Goal: Transaction & Acquisition: Book appointment/travel/reservation

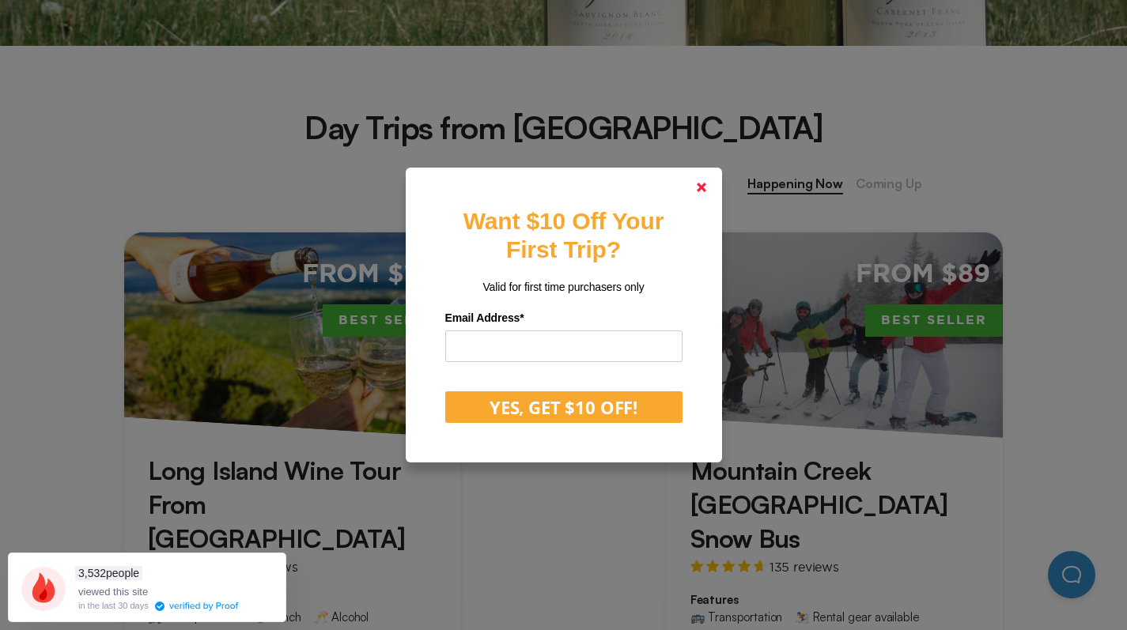
click at [705, 191] on icon at bounding box center [701, 187] width 9 height 9
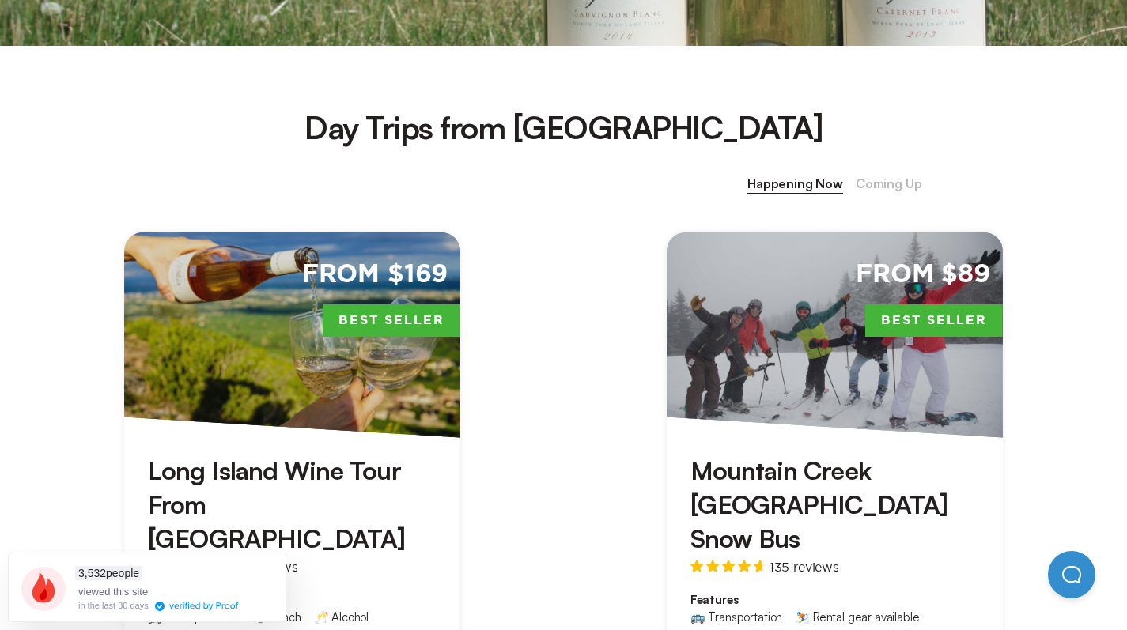
click at [922, 192] on span "Coming Up" at bounding box center [888, 184] width 66 height 21
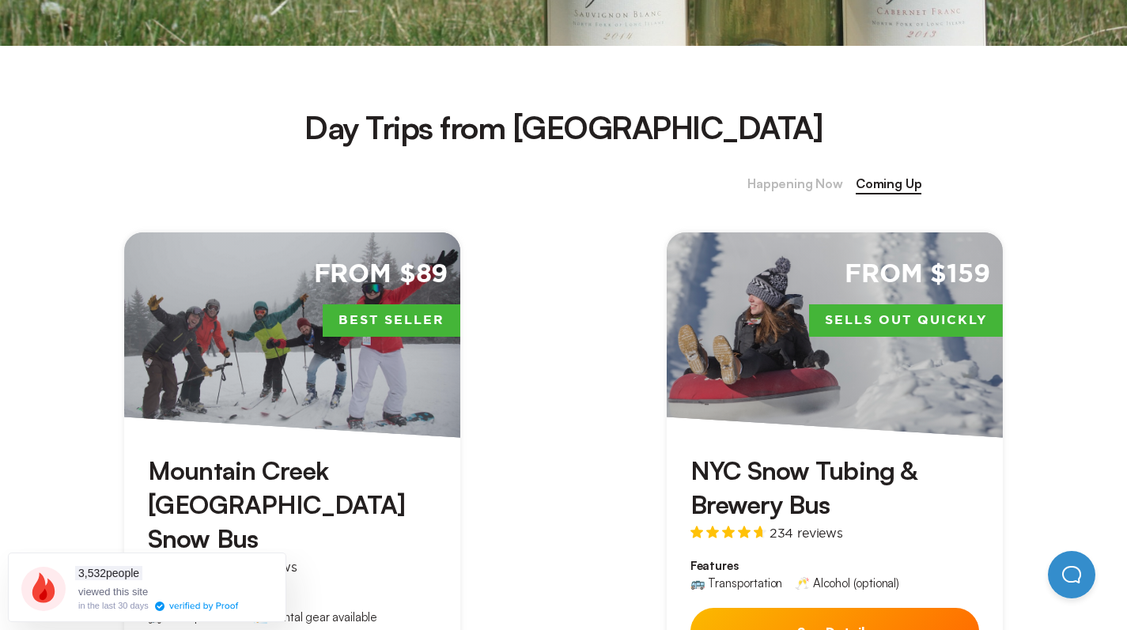
click at [843, 179] on span "Happening Now" at bounding box center [795, 184] width 96 height 21
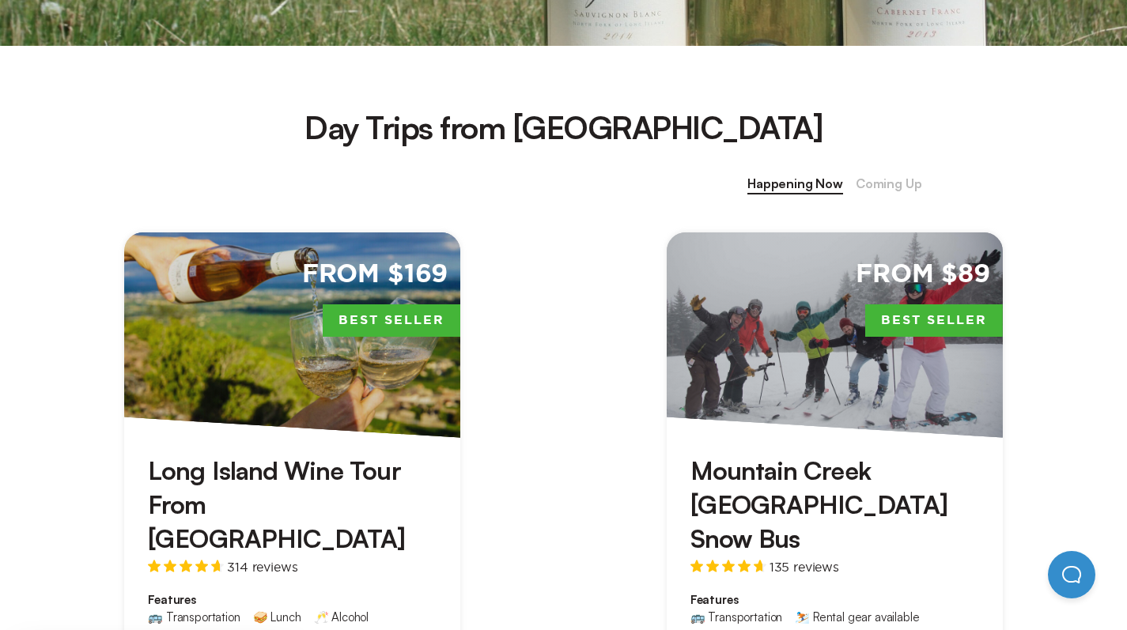
scroll to position [1102, 0]
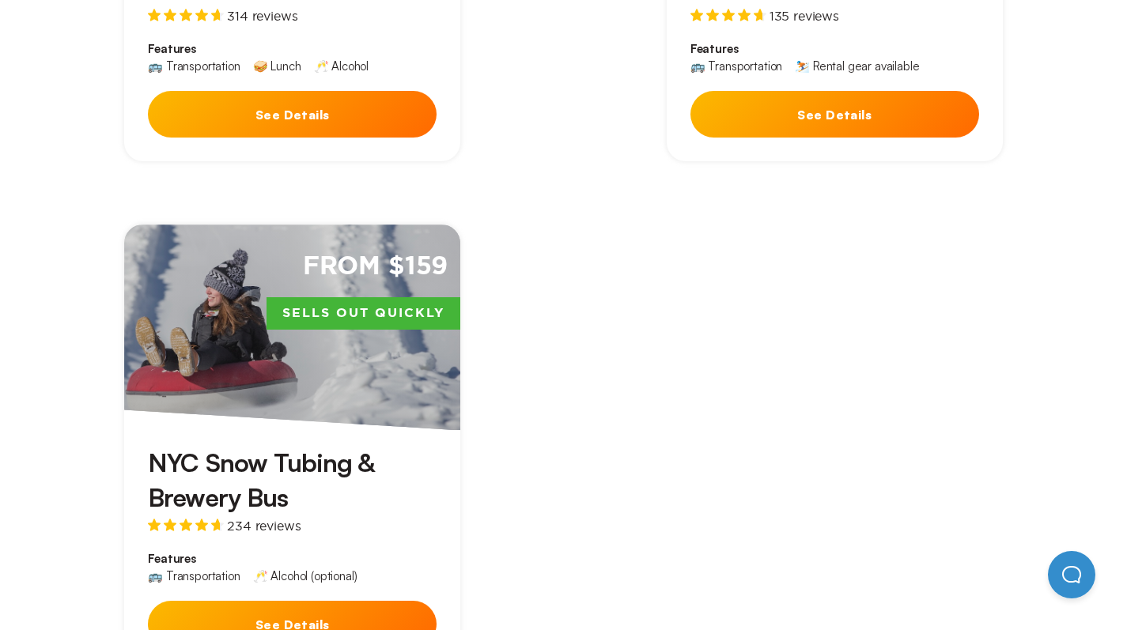
drag, startPoint x: 1138, startPoint y: 251, endPoint x: 1060, endPoint y: 151, distance: 126.8
click at [1060, 151] on div "From $169 Best Seller Long Island Wine Tour From [GEOGRAPHIC_DATA] 314 reviews …" at bounding box center [563, 176] width 1084 height 1053
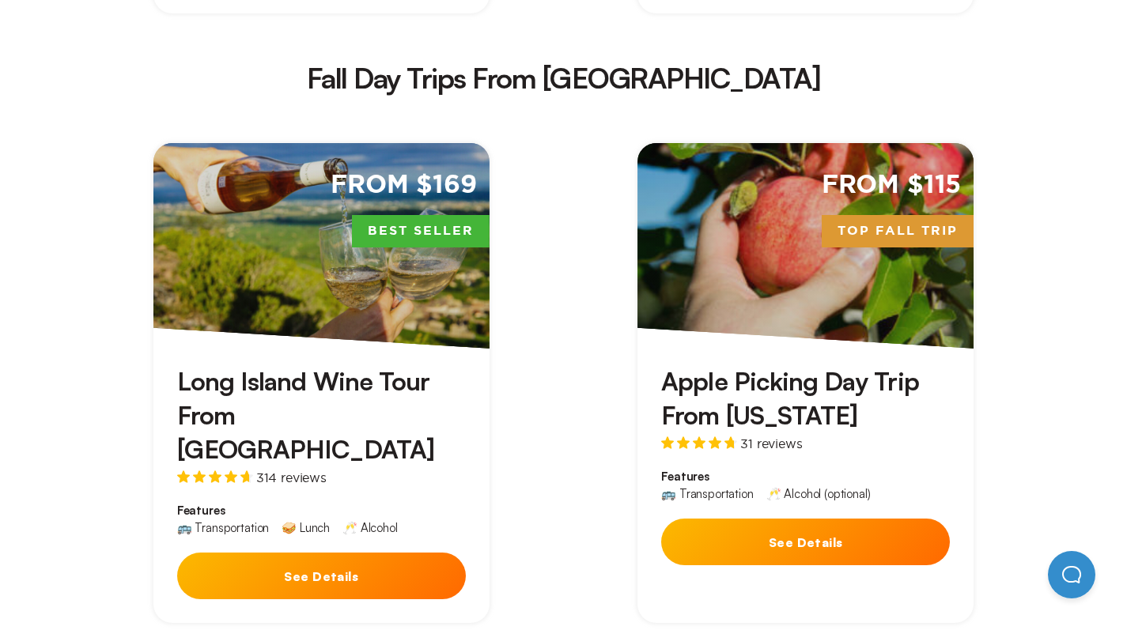
scroll to position [2204, 0]
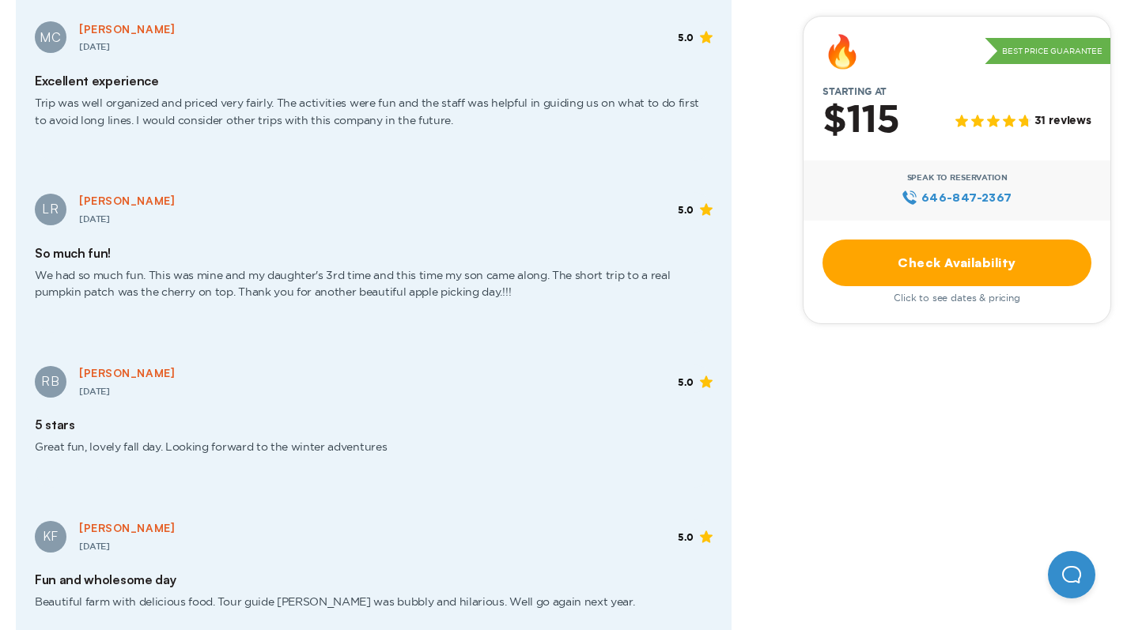
scroll to position [1653, 0]
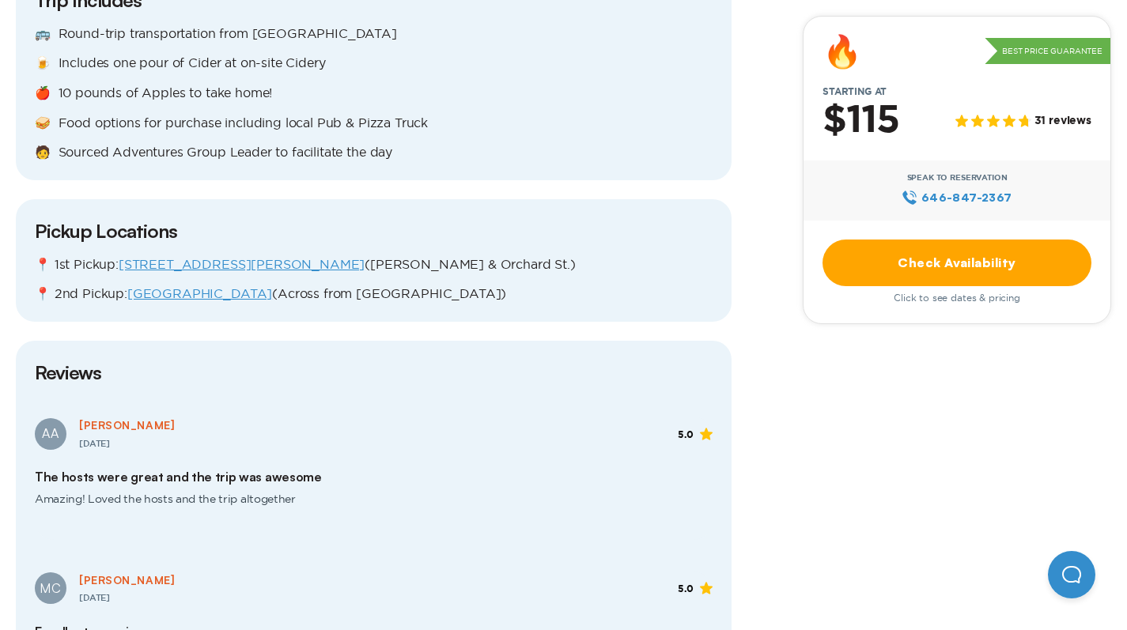
click at [850, 253] on link "Check Availability" at bounding box center [956, 263] width 269 height 47
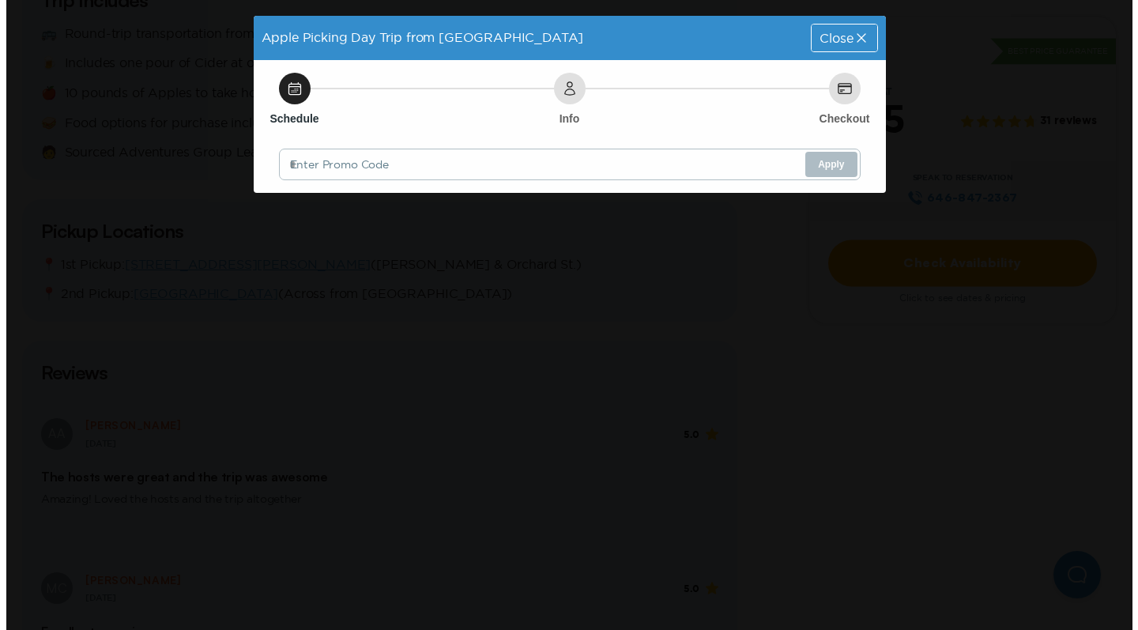
scroll to position [0, 0]
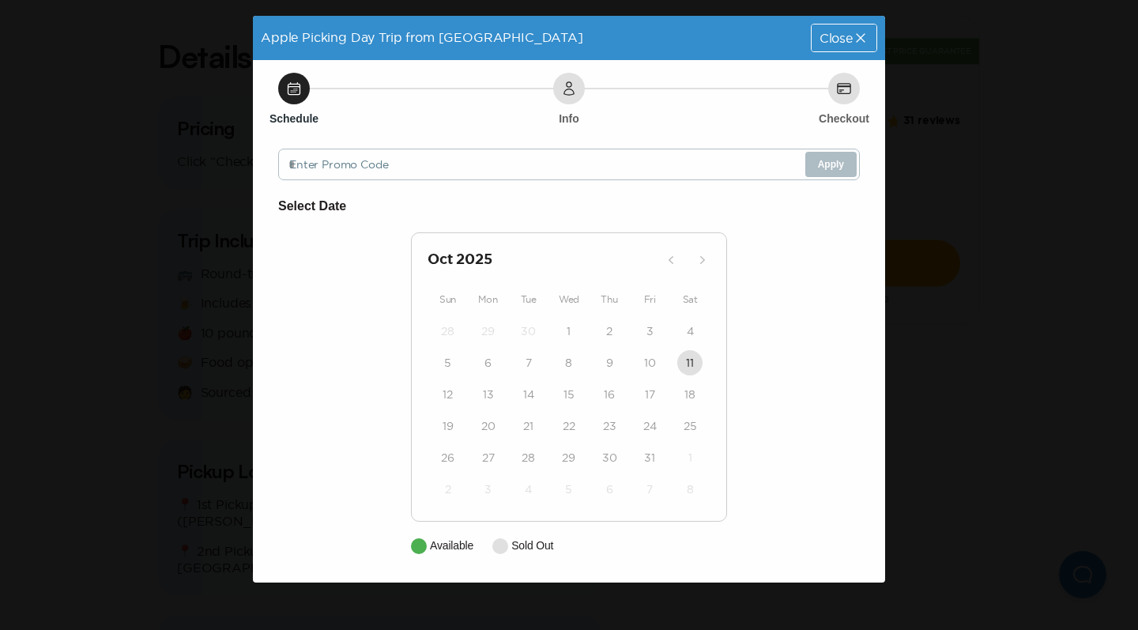
click at [821, 32] on span "Close" at bounding box center [836, 38] width 33 height 13
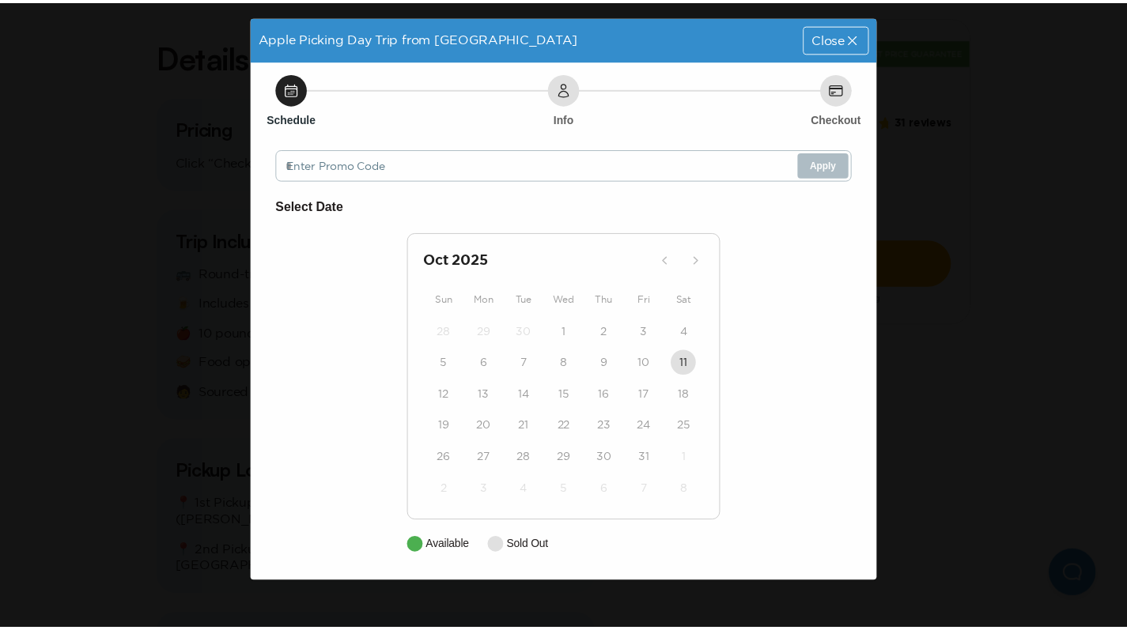
scroll to position [1653, 0]
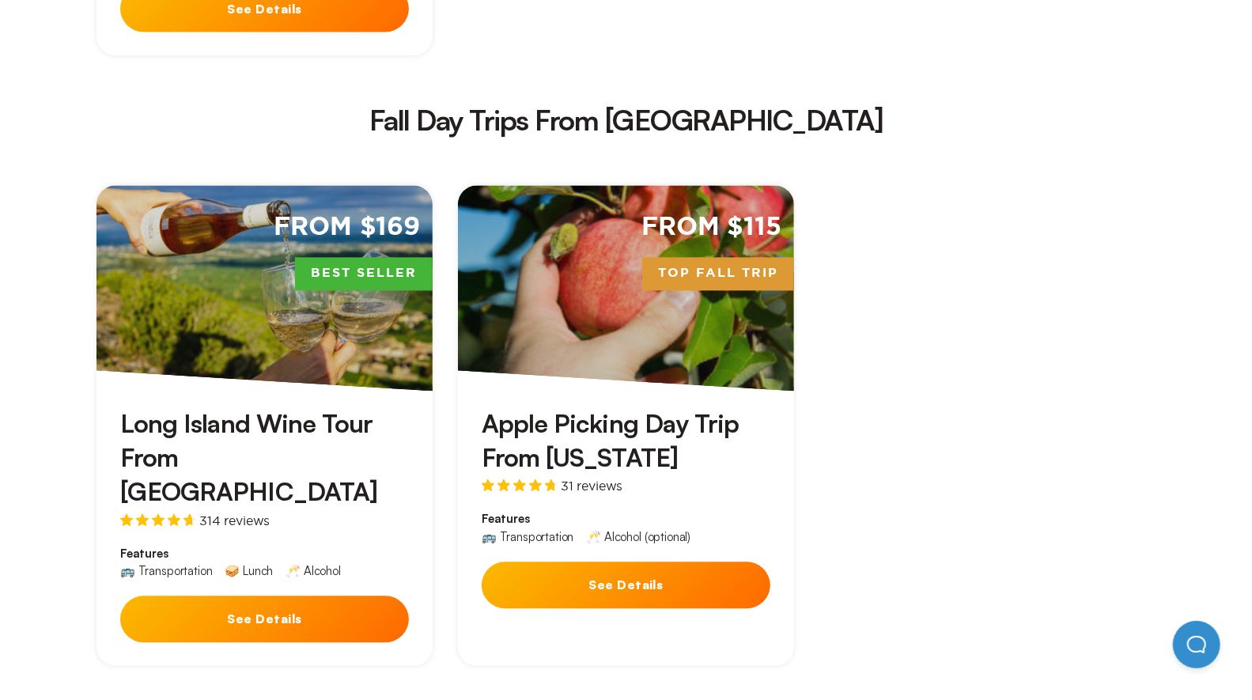
scroll to position [1591, 0]
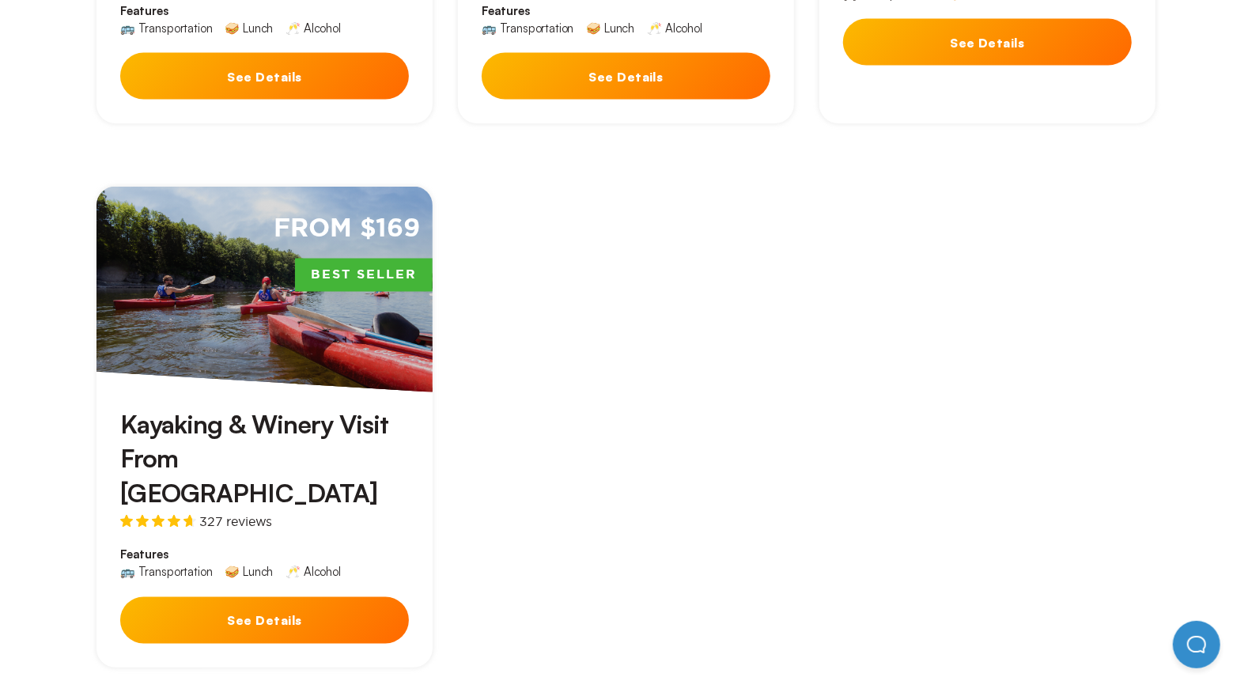
click at [391, 408] on h3 "Kayaking & Winery Visit From [GEOGRAPHIC_DATA]" at bounding box center [264, 459] width 289 height 103
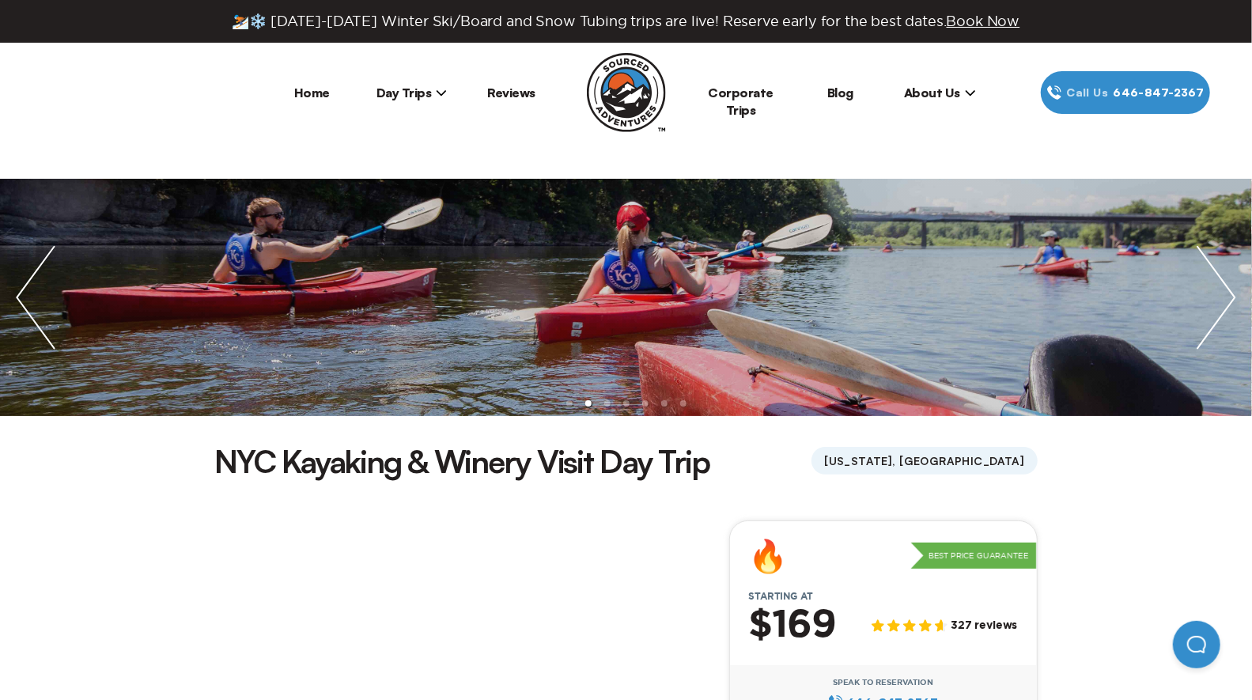
scroll to position [612, 0]
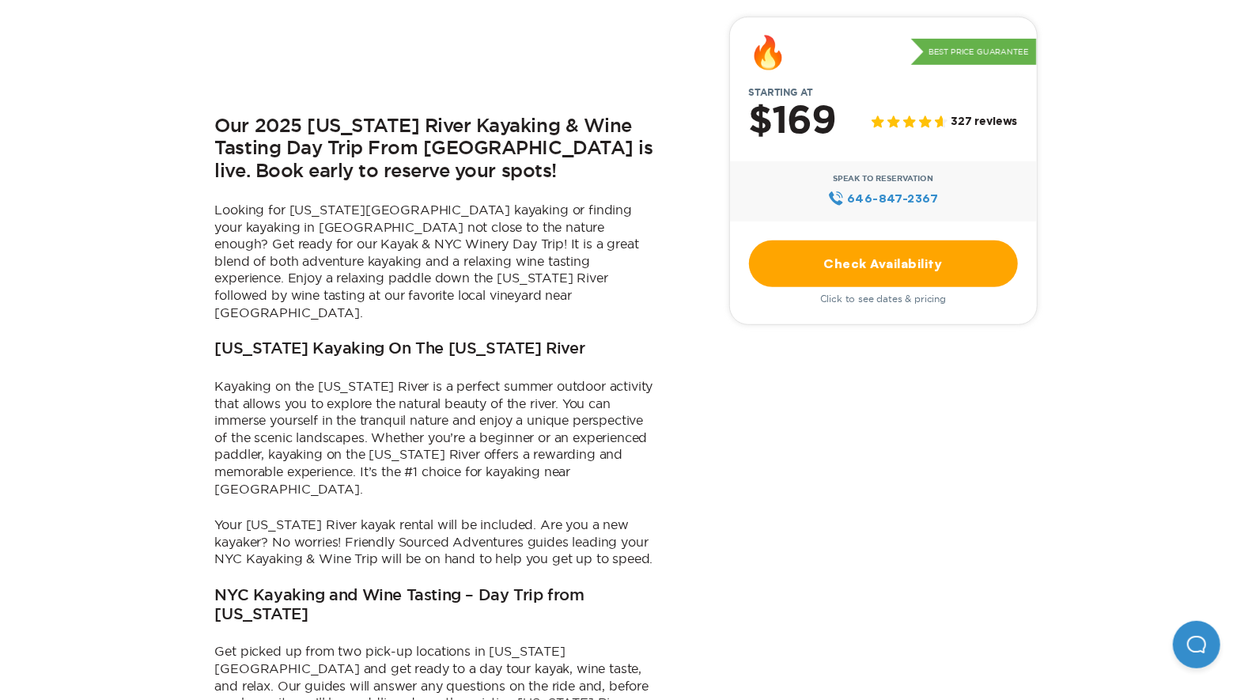
click at [784, 258] on link "Check Availability" at bounding box center [883, 263] width 269 height 47
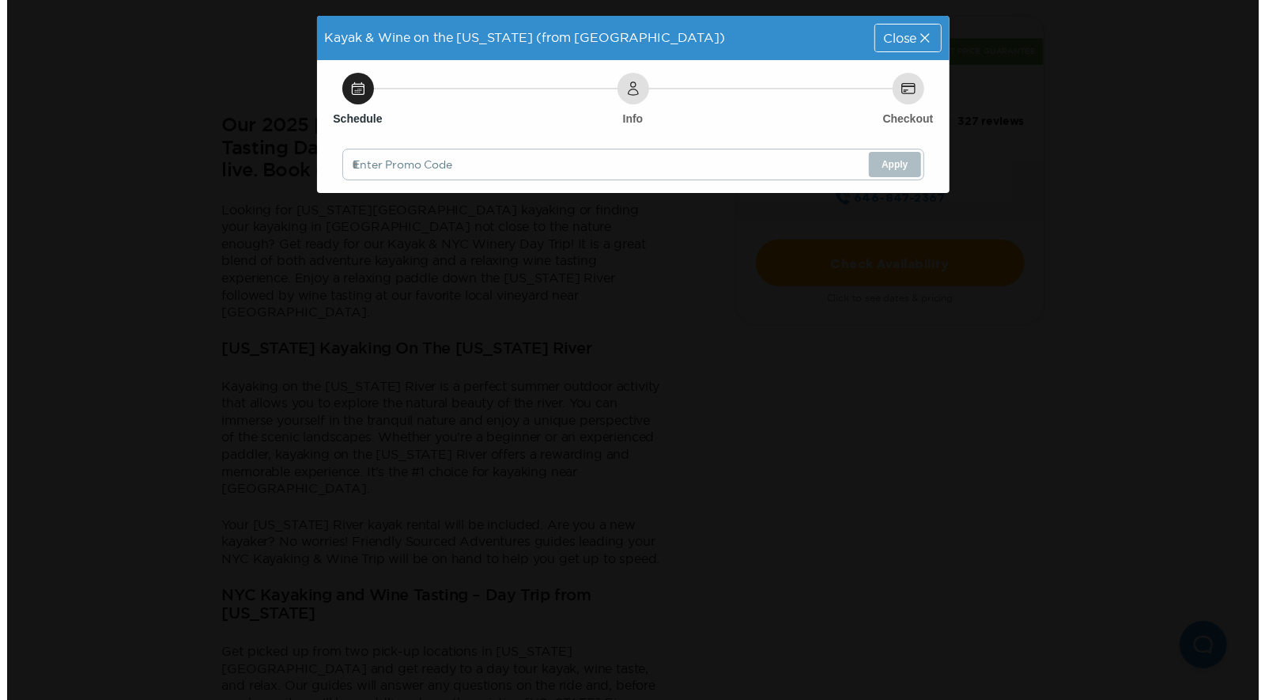
scroll to position [0, 0]
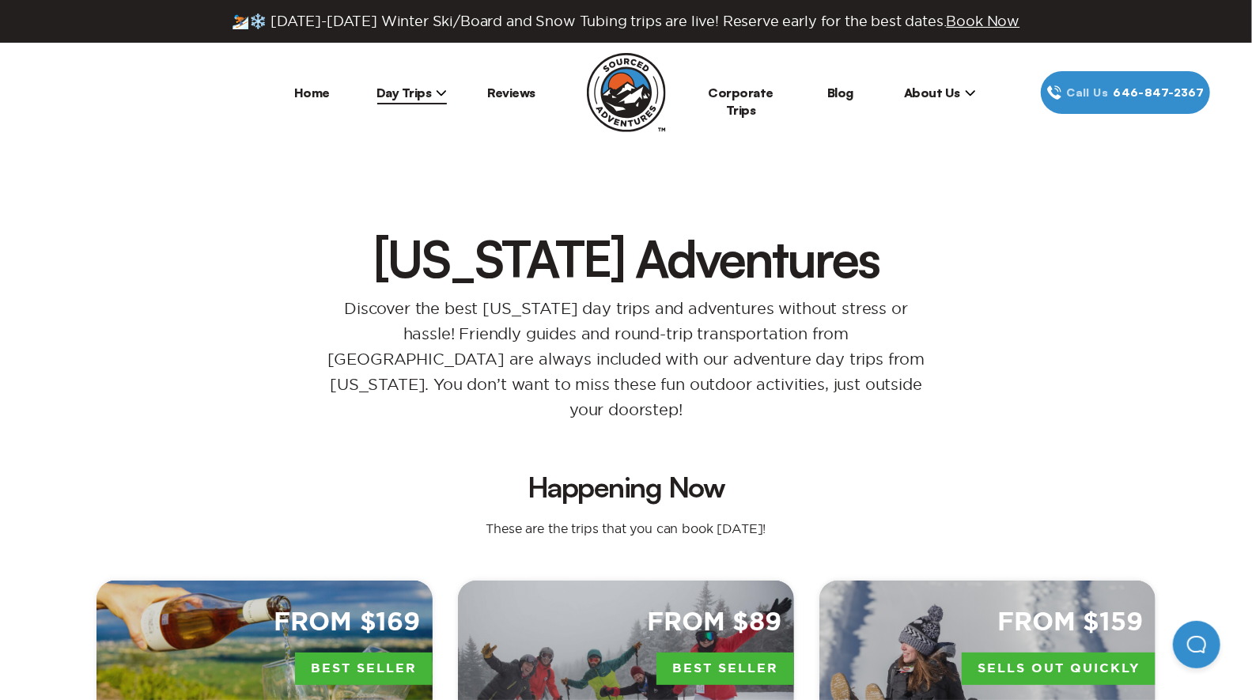
scroll to position [612, 0]
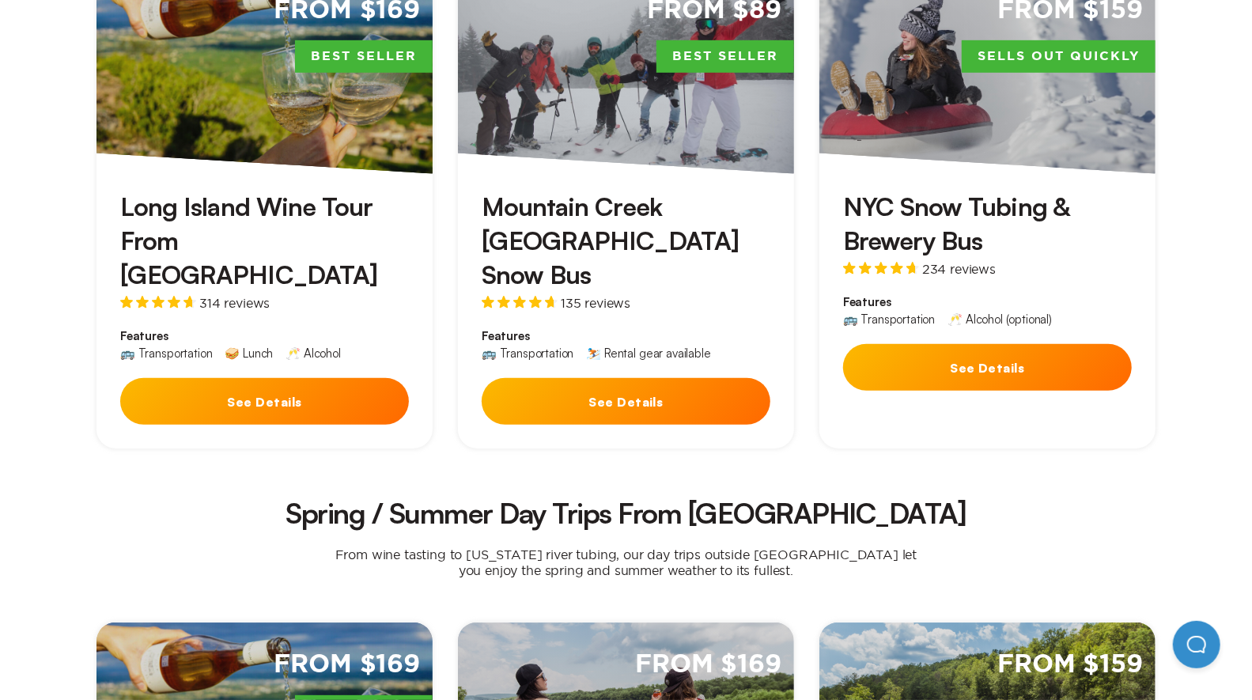
click at [616, 230] on h3 "Mountain Creek [GEOGRAPHIC_DATA] Snow Bus" at bounding box center [625, 241] width 289 height 103
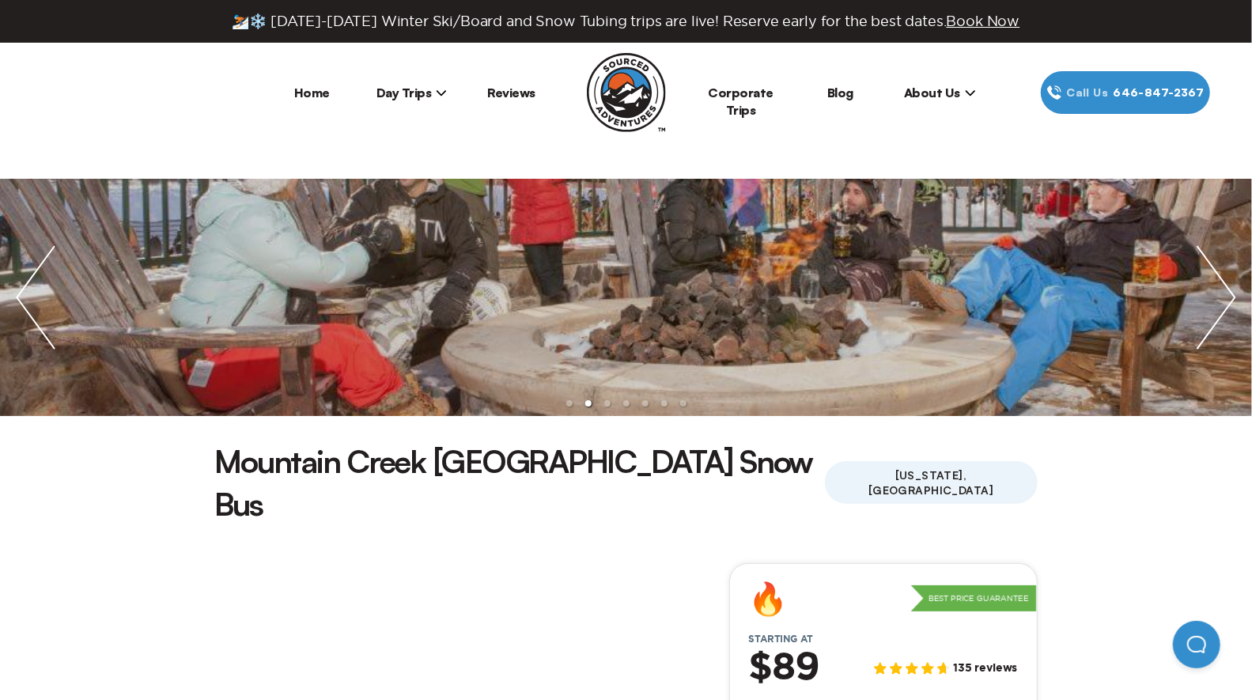
scroll to position [612, 0]
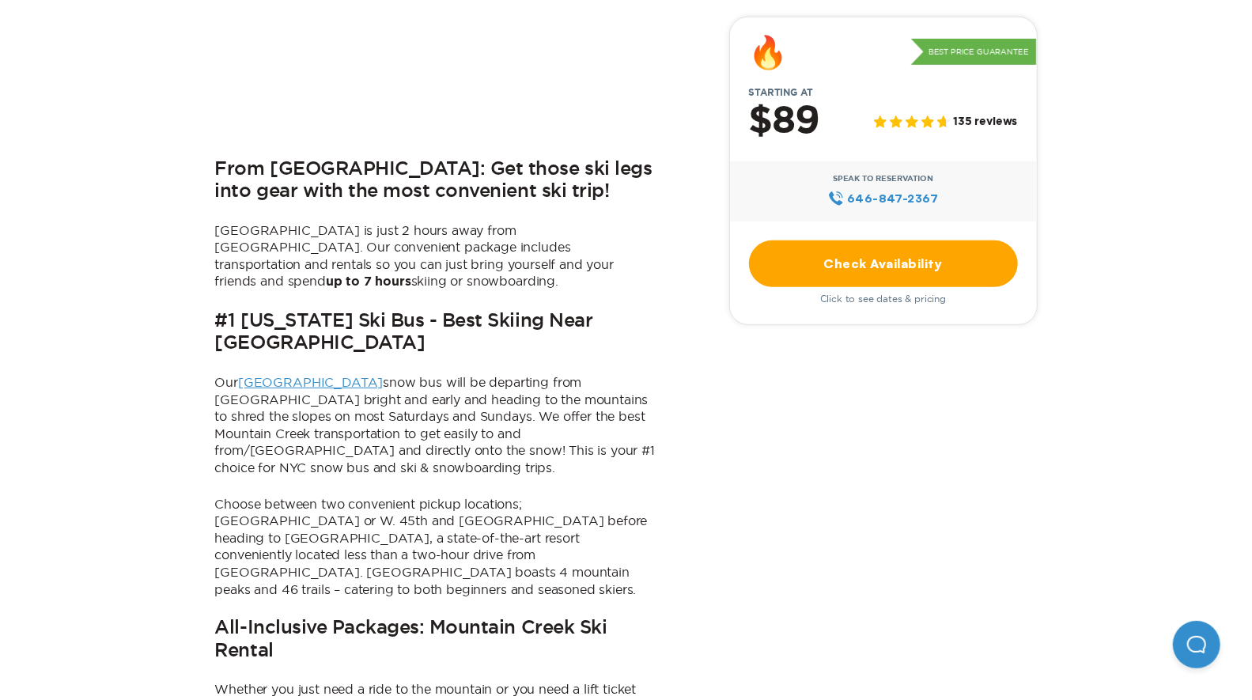
click at [870, 259] on link "Check Availability" at bounding box center [883, 263] width 269 height 47
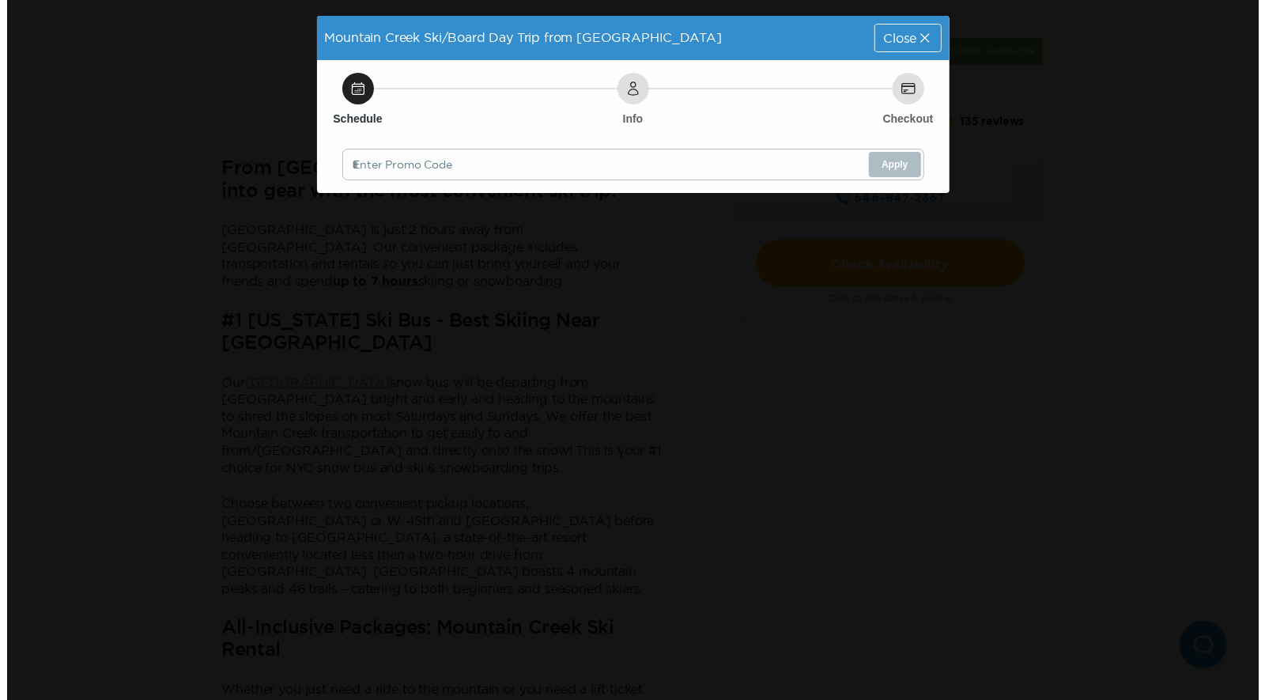
scroll to position [0, 0]
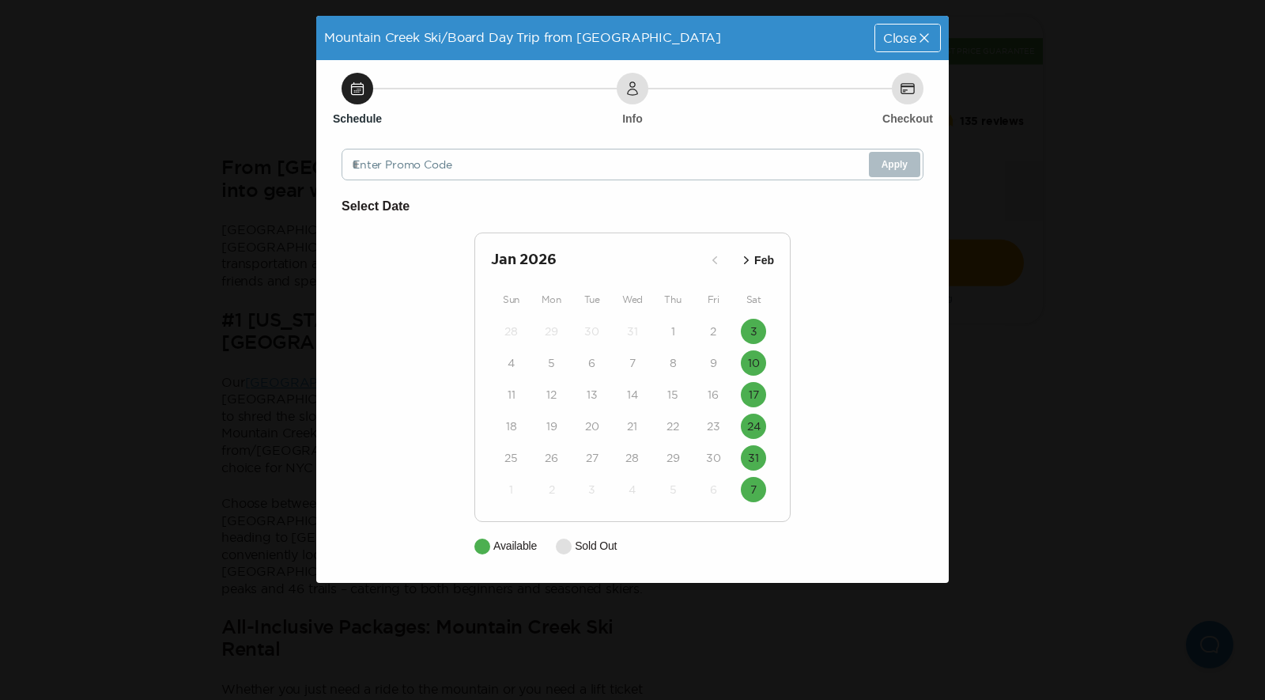
click at [755, 338] on button "3" at bounding box center [753, 331] width 25 height 25
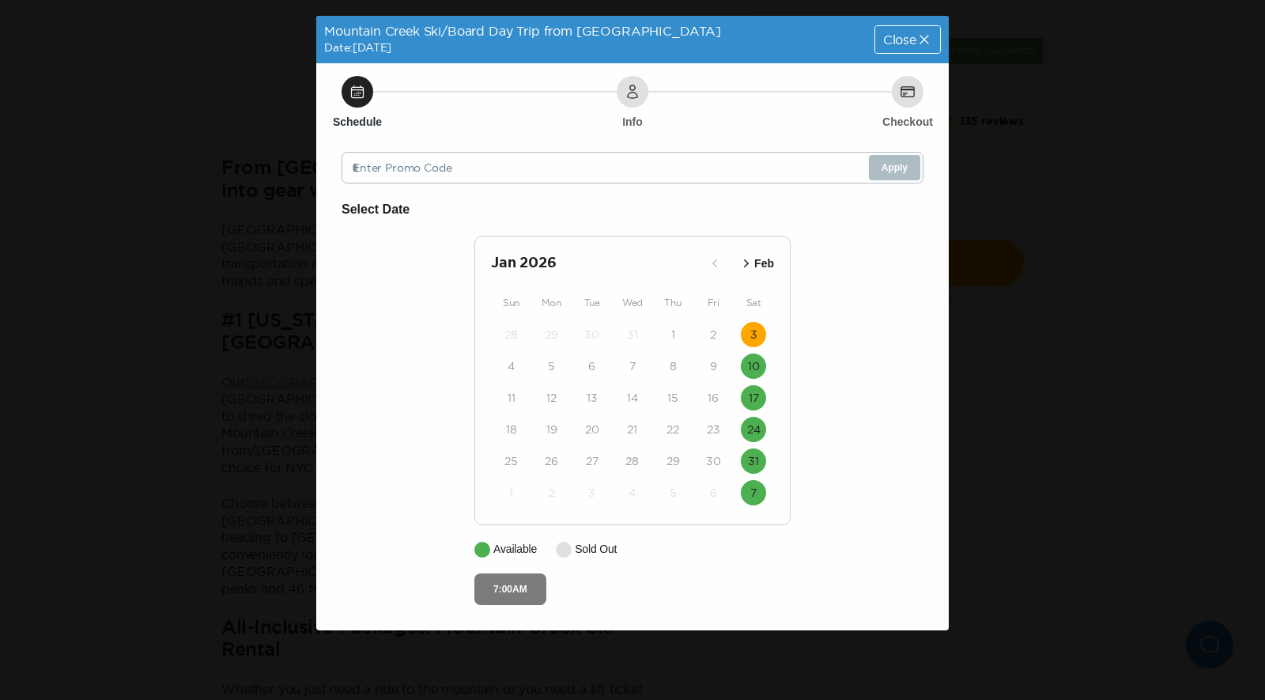
click at [497, 576] on button "7:00AM" at bounding box center [510, 589] width 72 height 32
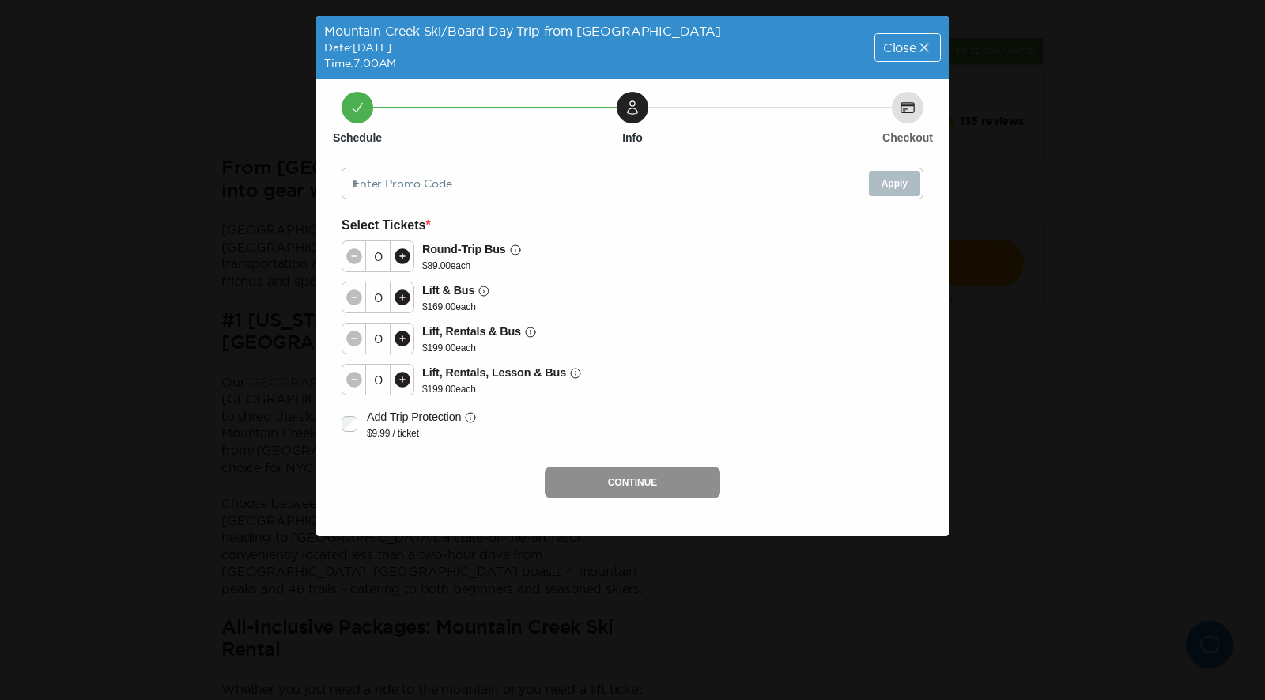
click at [397, 377] on icon at bounding box center [403, 380] width 16 height 16
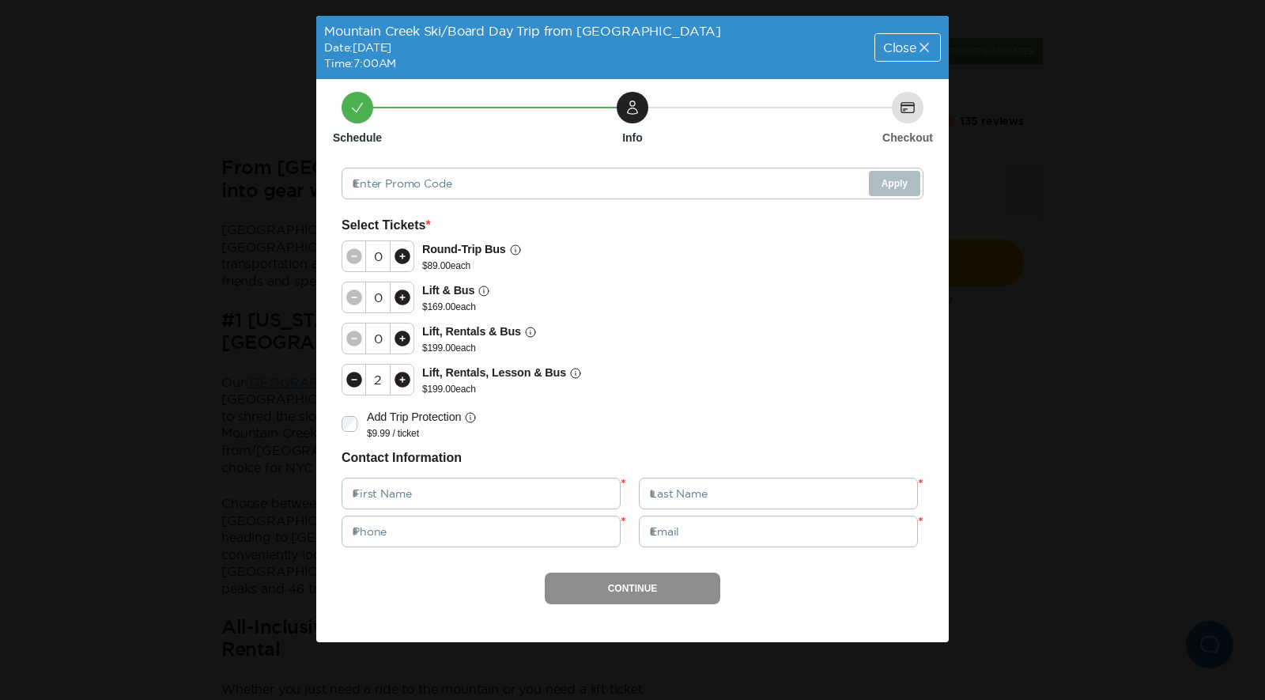
click at [397, 377] on icon at bounding box center [403, 380] width 16 height 16
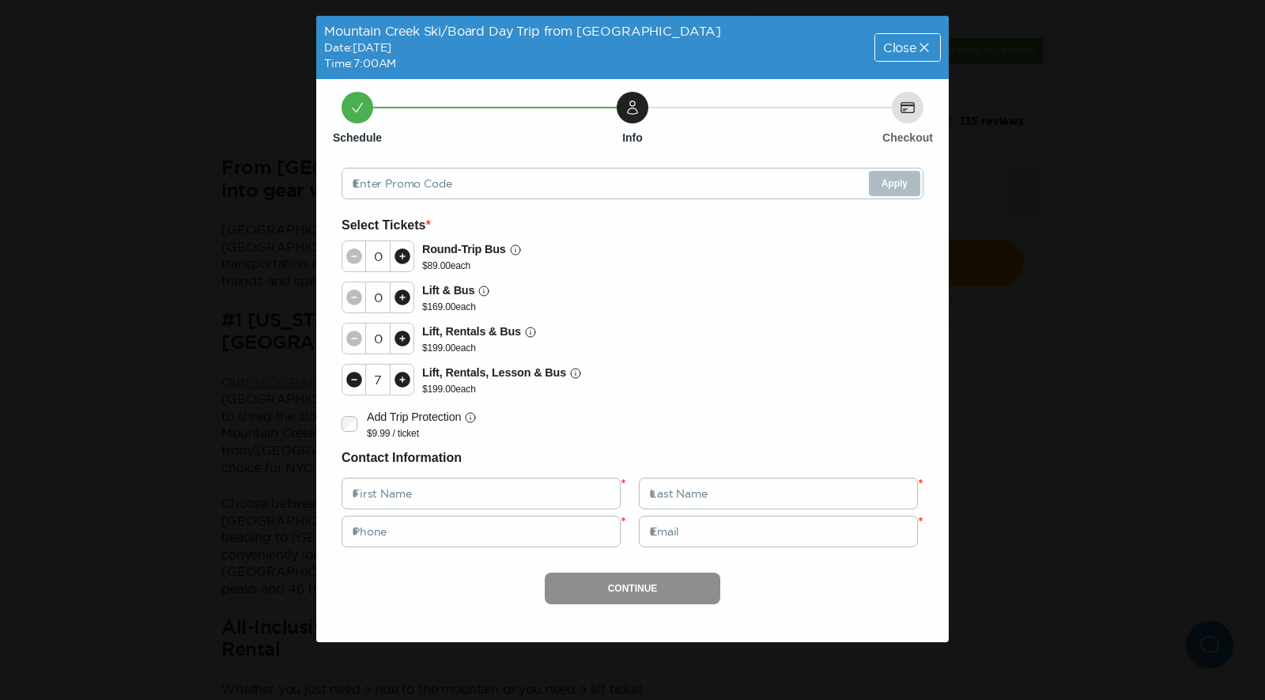
click at [397, 377] on icon at bounding box center [403, 380] width 16 height 16
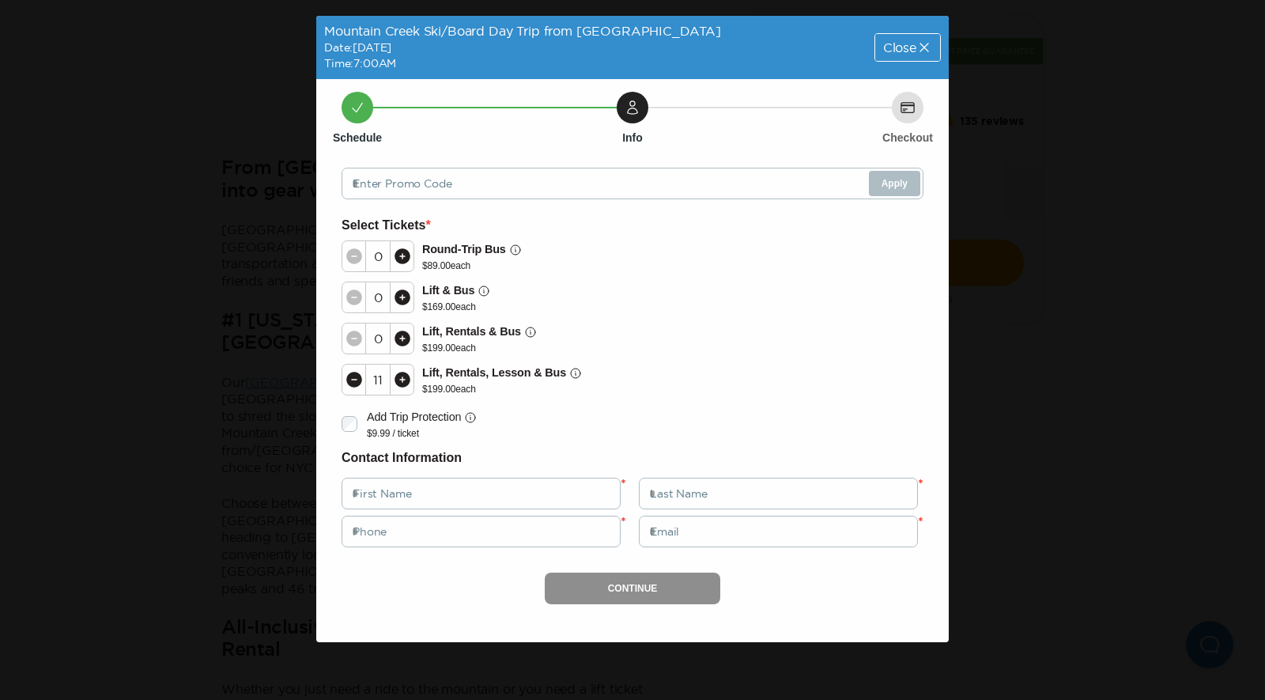
click at [397, 377] on icon at bounding box center [403, 380] width 16 height 16
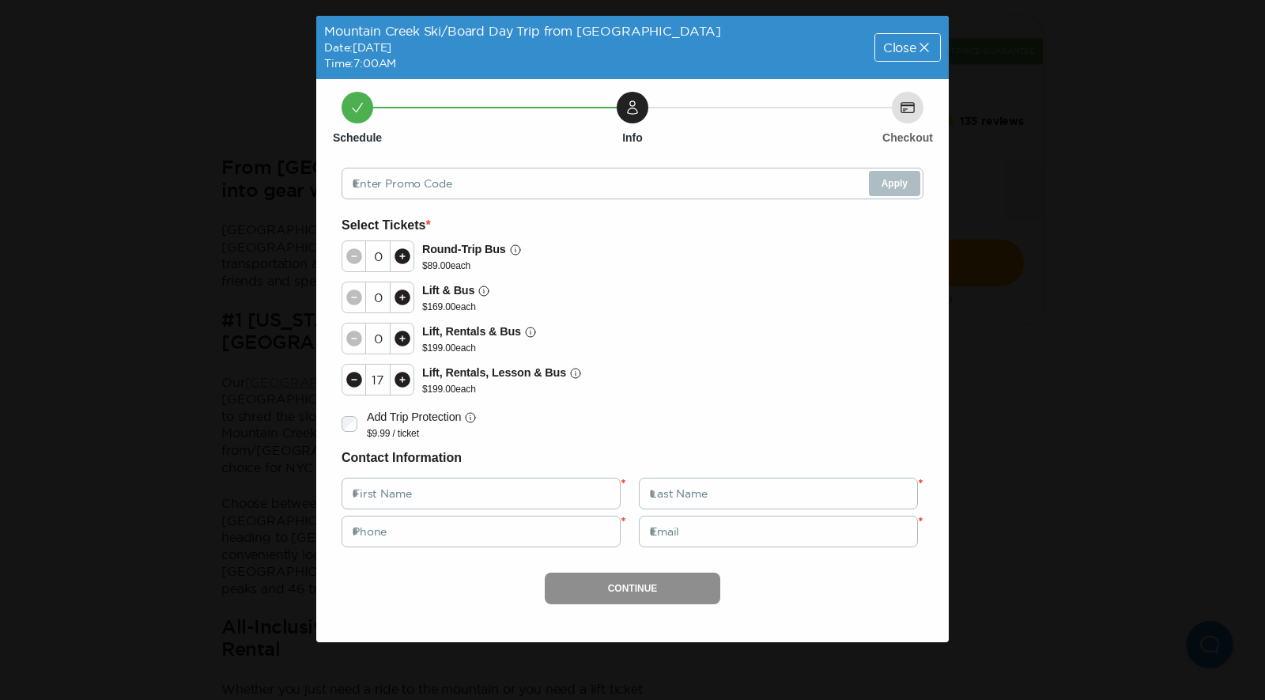
click at [397, 377] on icon at bounding box center [403, 380] width 16 height 16
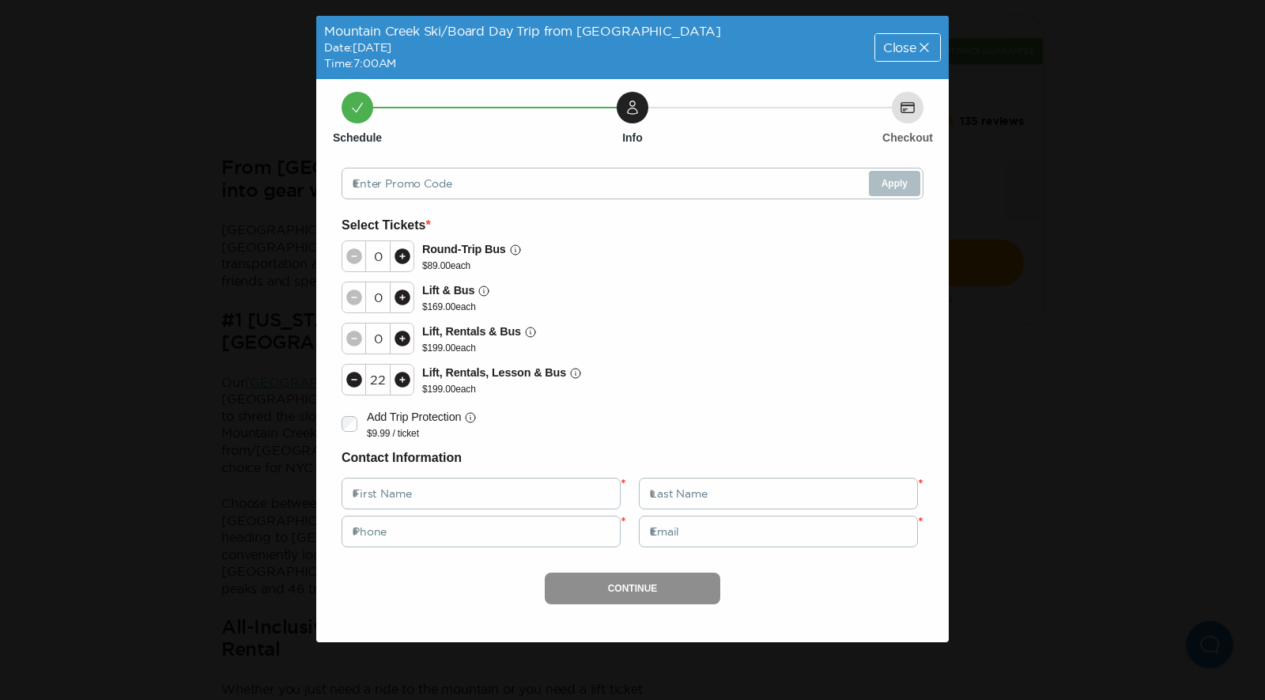
click at [397, 377] on icon at bounding box center [403, 380] width 16 height 16
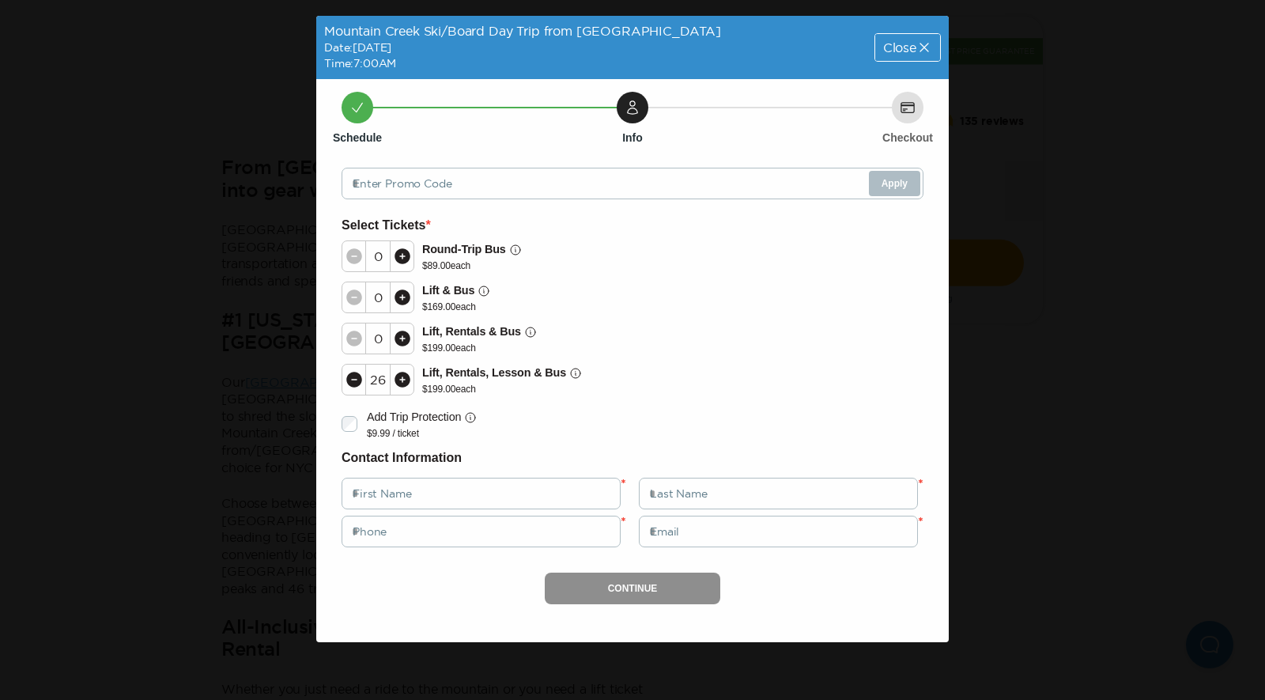
click at [397, 377] on icon at bounding box center [403, 380] width 16 height 16
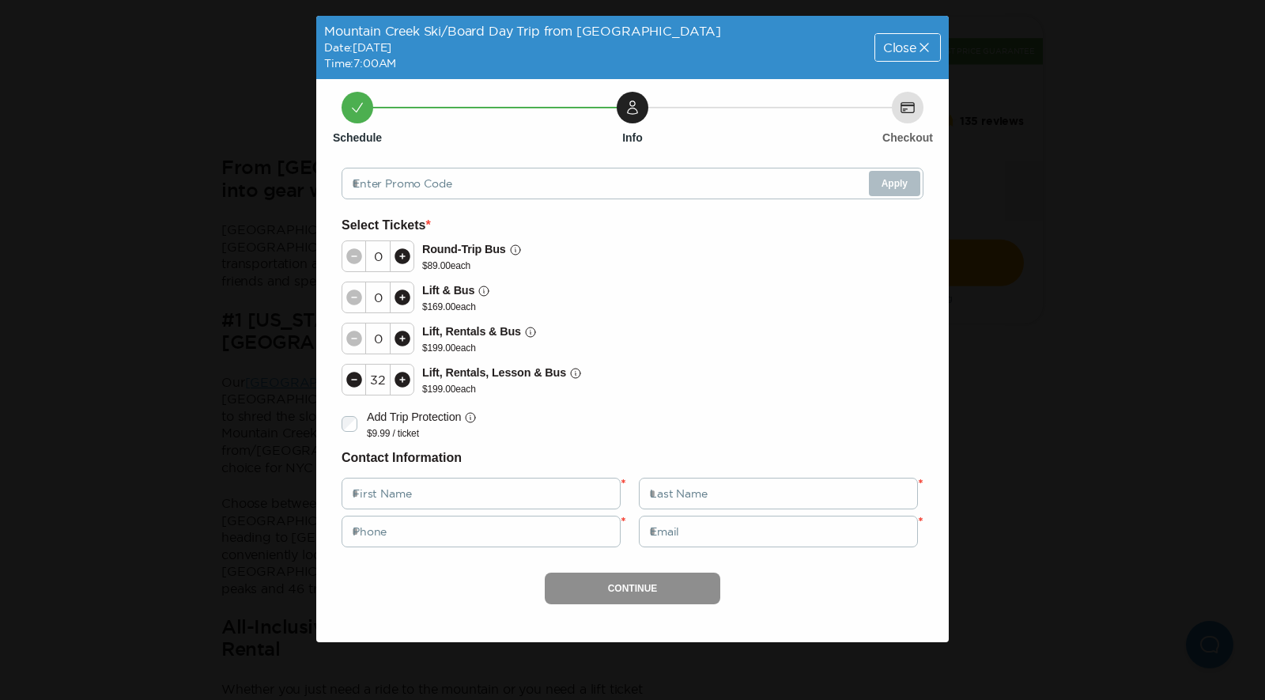
click at [397, 377] on icon at bounding box center [403, 380] width 16 height 16
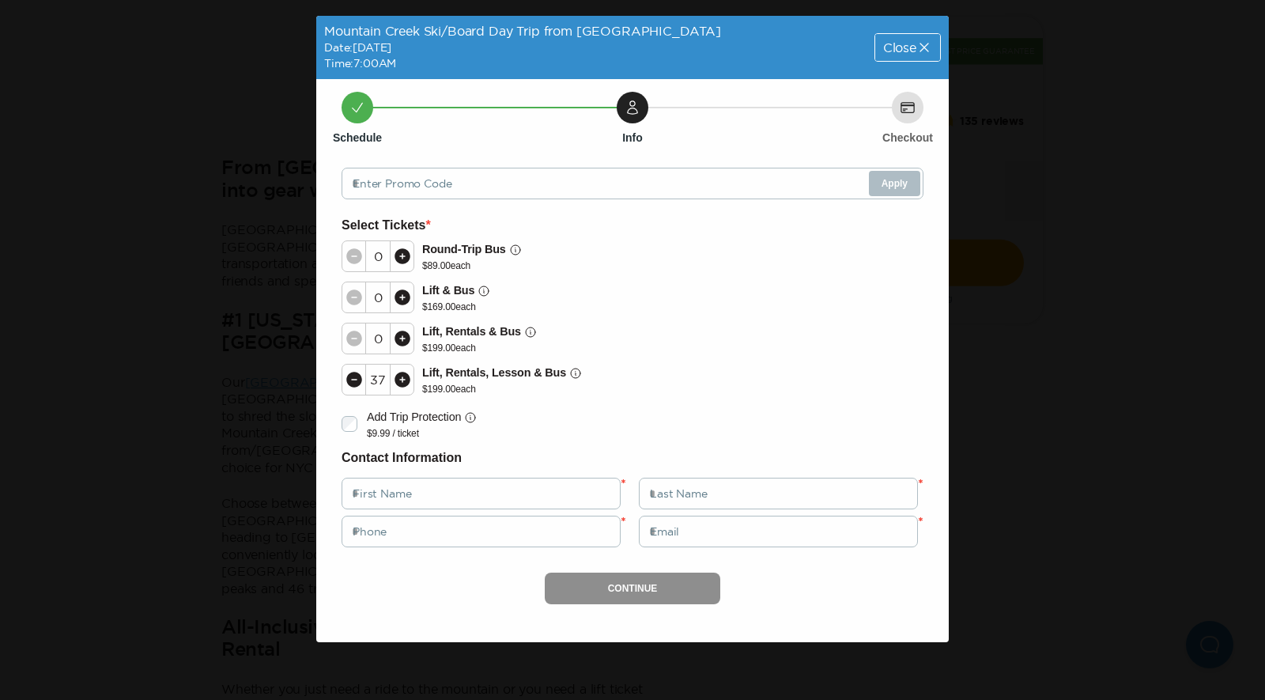
click at [397, 377] on icon at bounding box center [403, 380] width 16 height 16
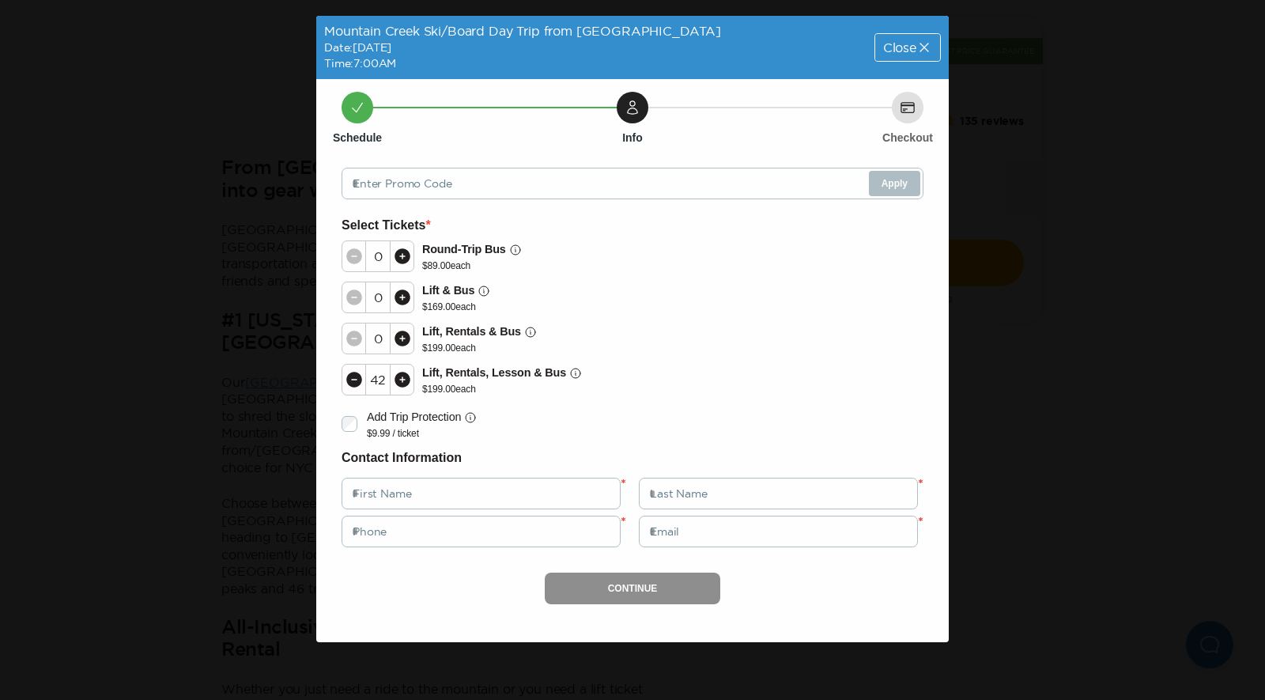
click at [397, 377] on icon at bounding box center [403, 380] width 16 height 16
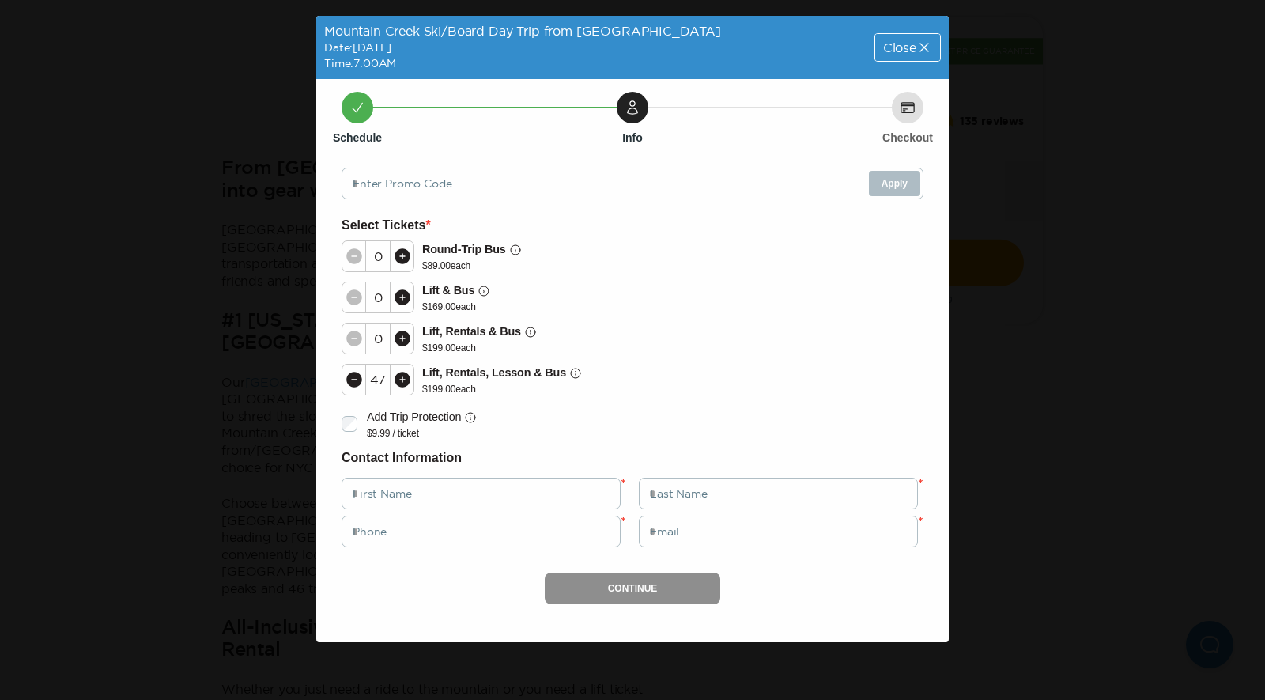
click at [397, 377] on icon at bounding box center [403, 380] width 16 height 16
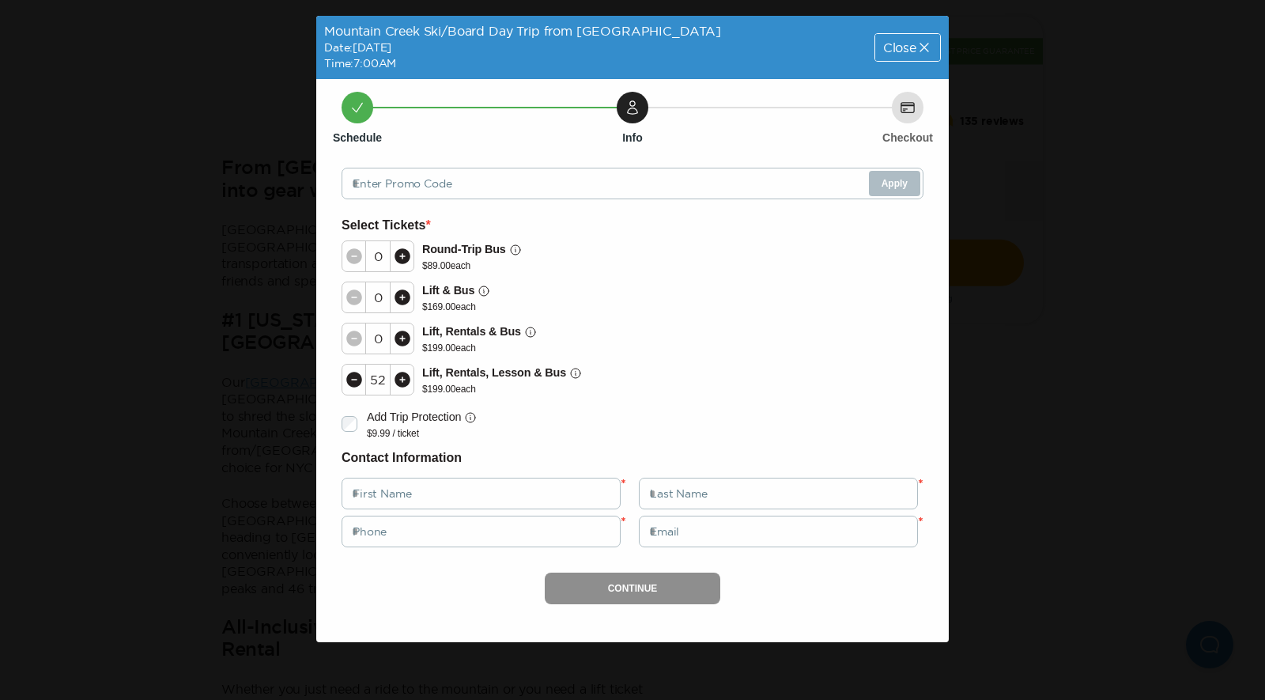
click at [397, 377] on icon at bounding box center [403, 380] width 16 height 16
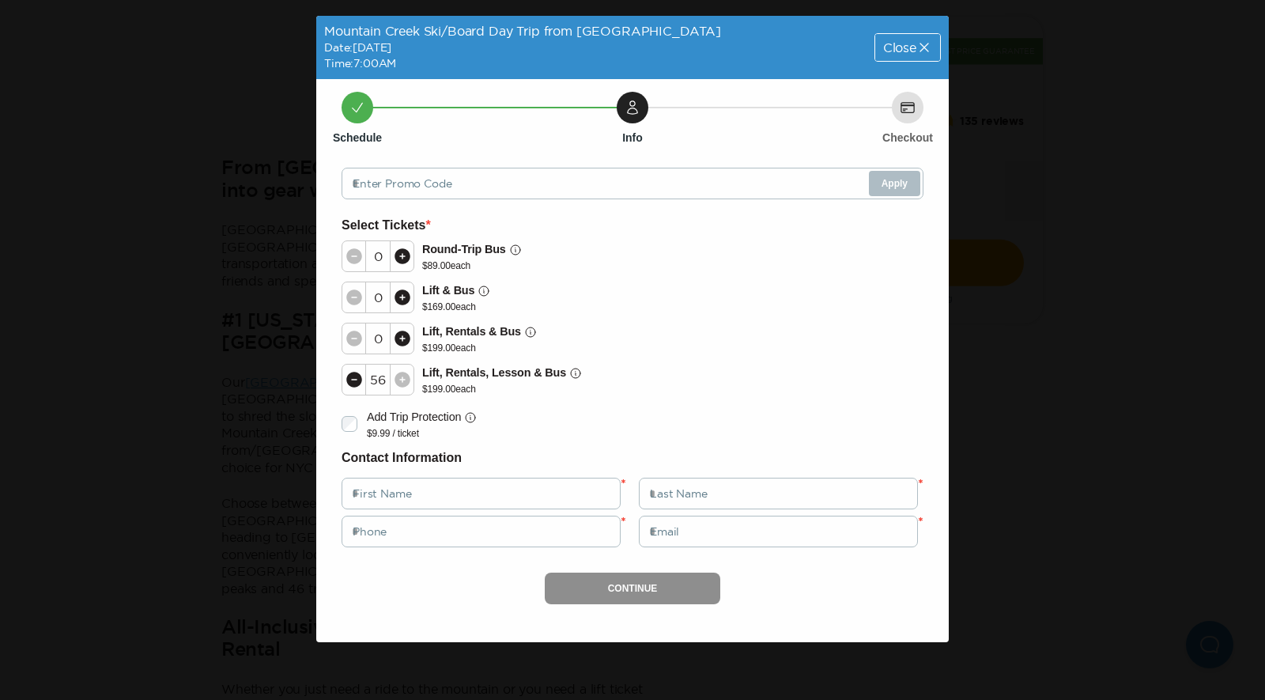
drag, startPoint x: 397, startPoint y: 377, endPoint x: 810, endPoint y: 330, distance: 416.1
click at [810, 330] on div "0 Lift, Rentals & Bus $ 199.00 each" at bounding box center [633, 338] width 582 height 41
click at [898, 52] on span "Close" at bounding box center [899, 47] width 33 height 13
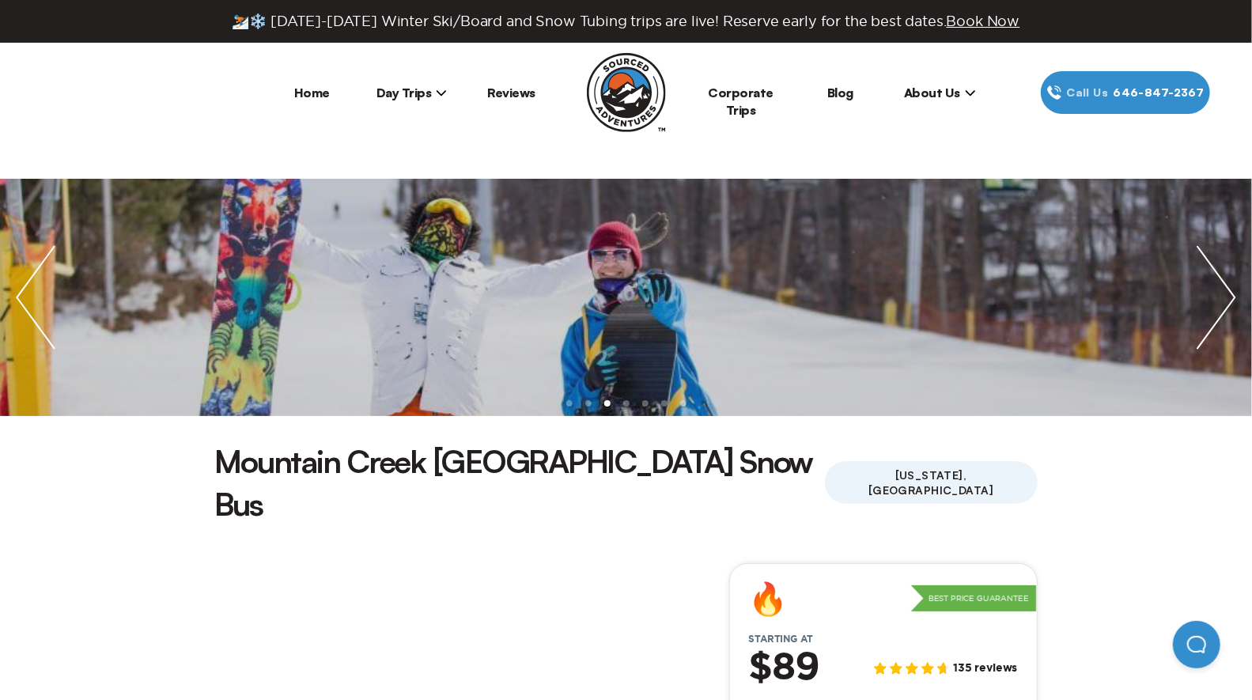
drag, startPoint x: 393, startPoint y: 288, endPoint x: 1064, endPoint y: 460, distance: 693.0
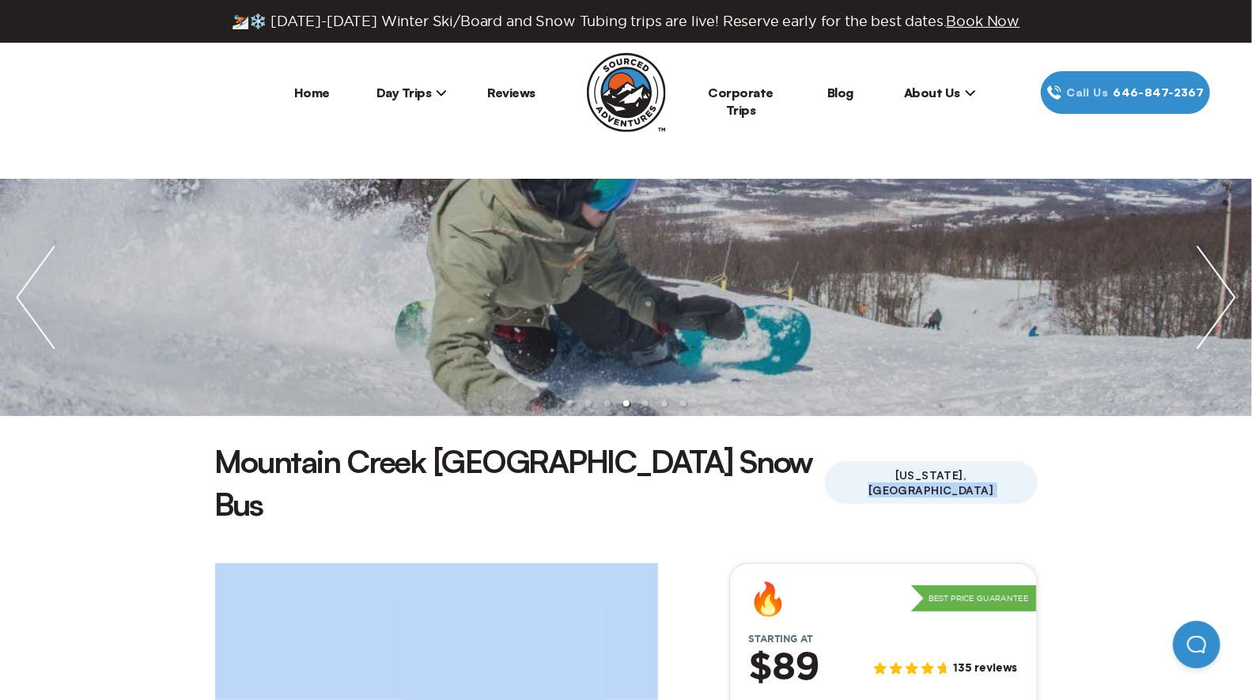
scroll to position [612, 0]
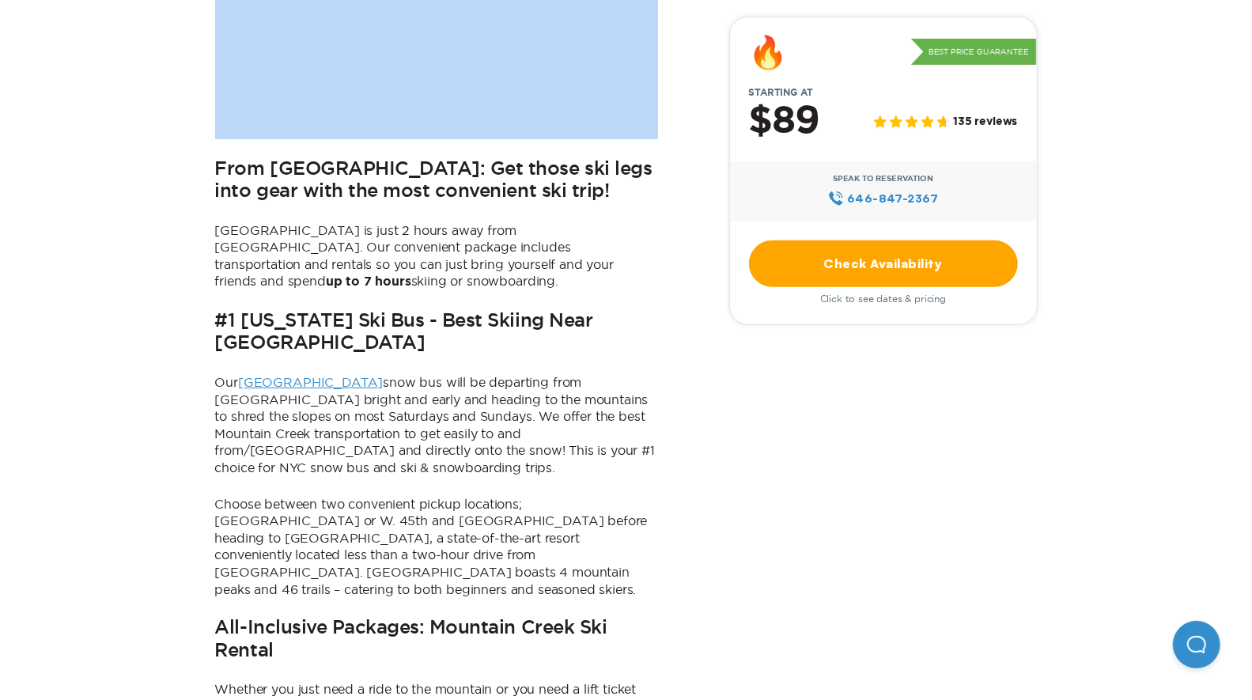
click at [967, 255] on link "Check Availability" at bounding box center [883, 263] width 269 height 47
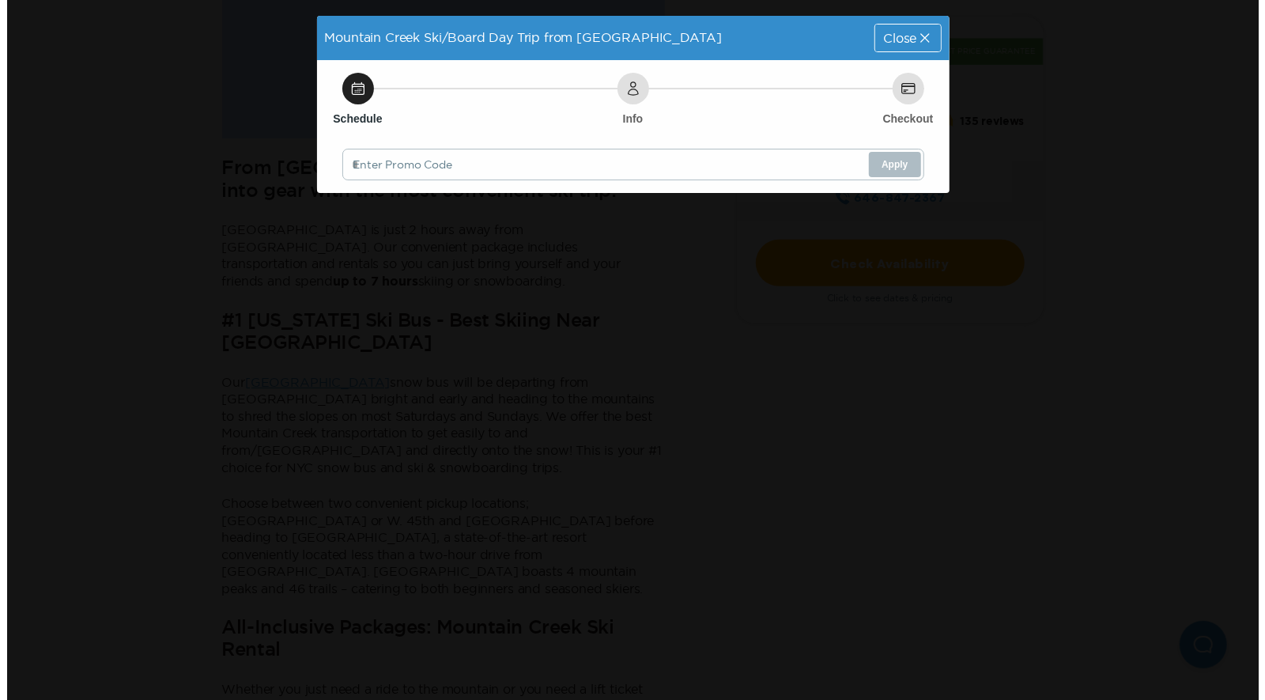
scroll to position [0, 0]
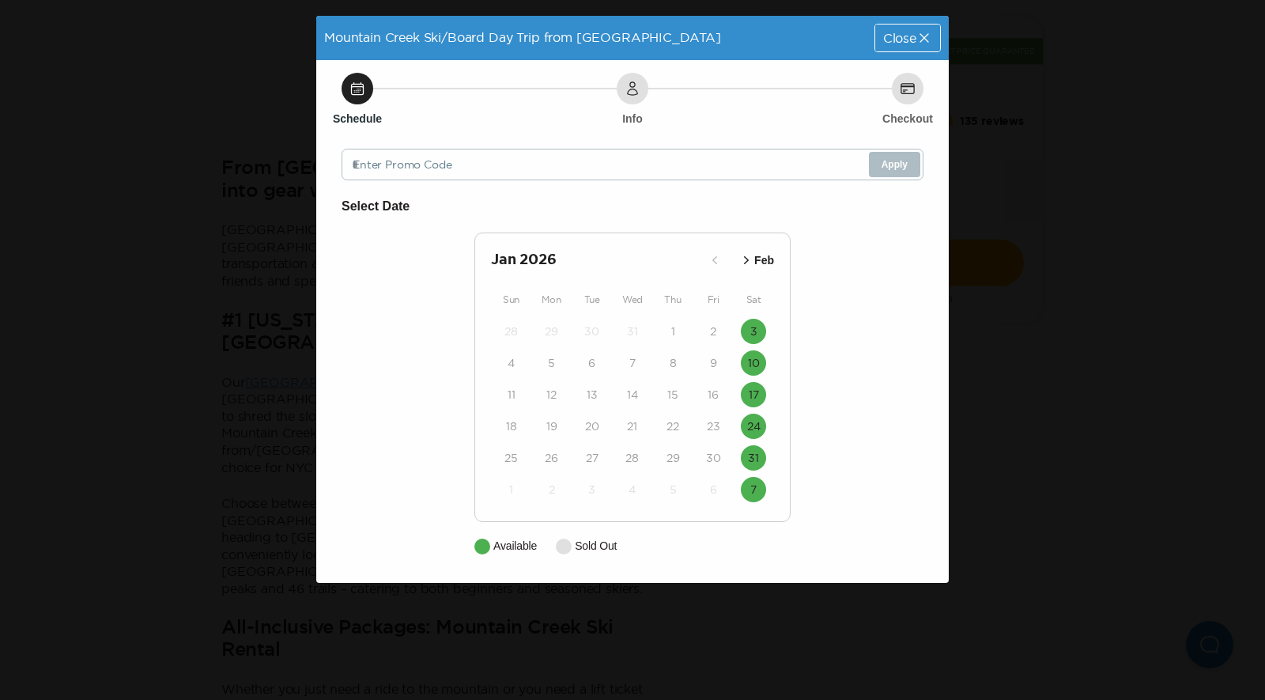
click at [923, 41] on icon at bounding box center [924, 38] width 16 height 16
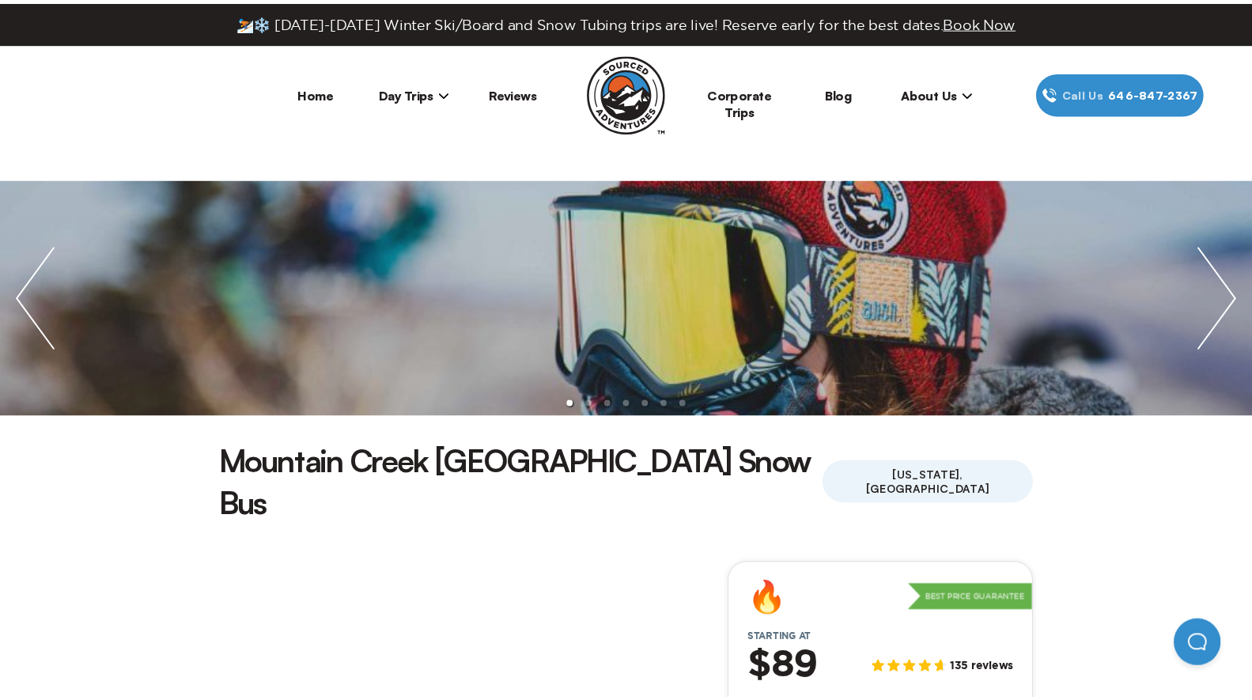
scroll to position [612, 0]
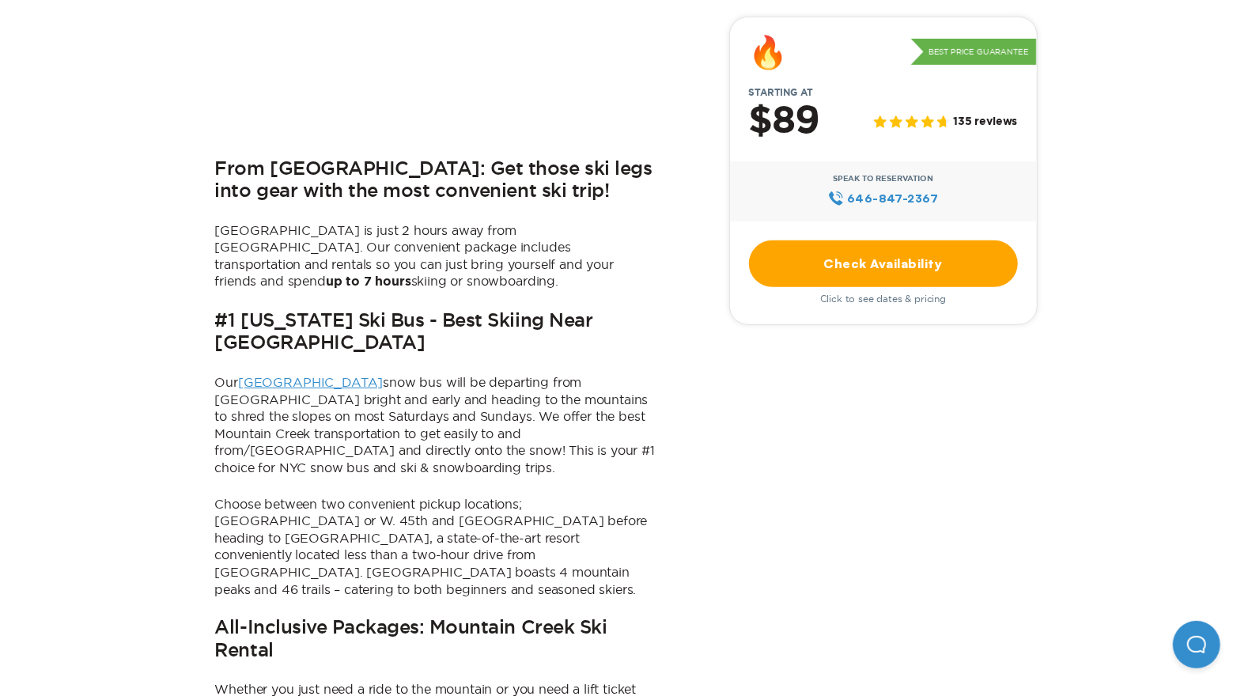
click at [838, 262] on link "Check Availability" at bounding box center [883, 263] width 269 height 47
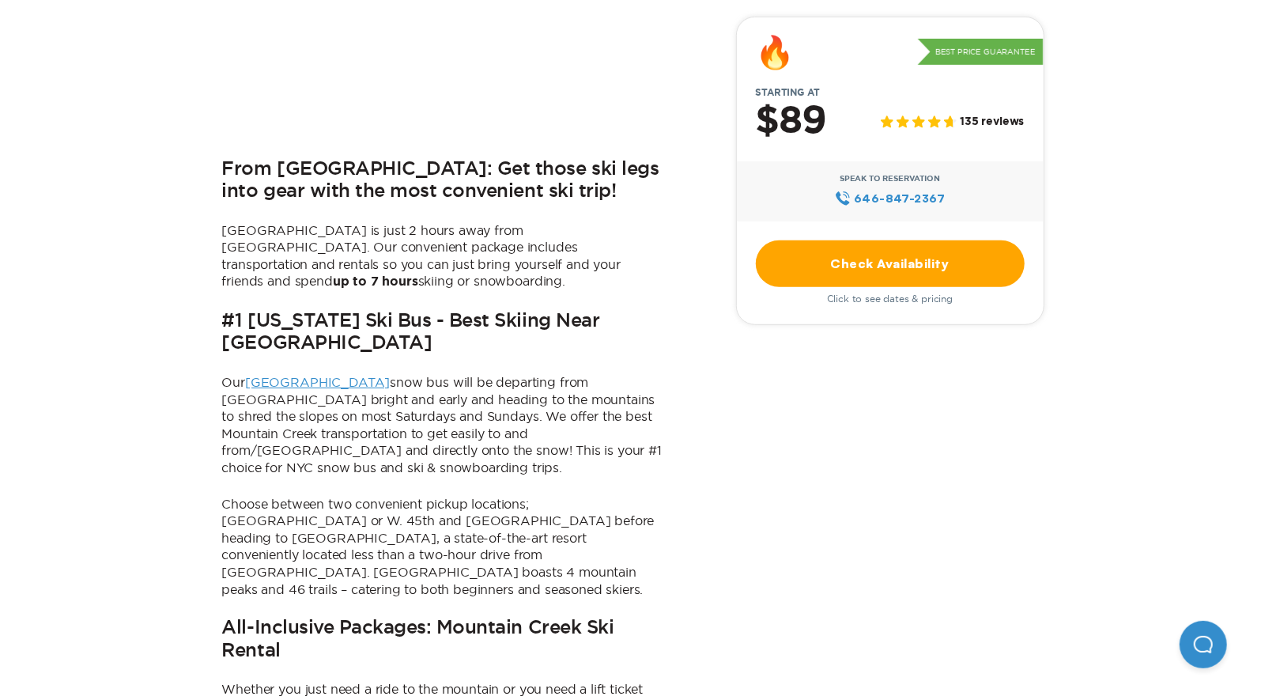
scroll to position [0, 0]
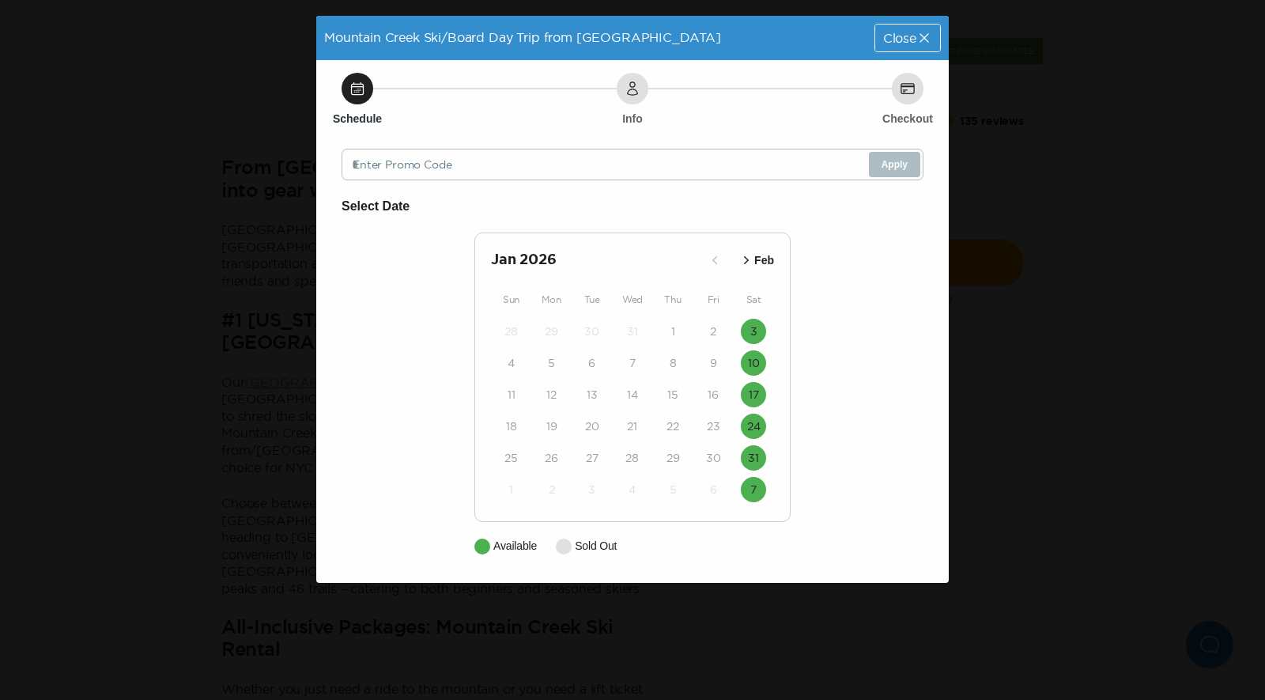
click at [747, 256] on icon "button" at bounding box center [746, 260] width 16 height 16
click at [906, 47] on div "Close" at bounding box center [907, 38] width 65 height 27
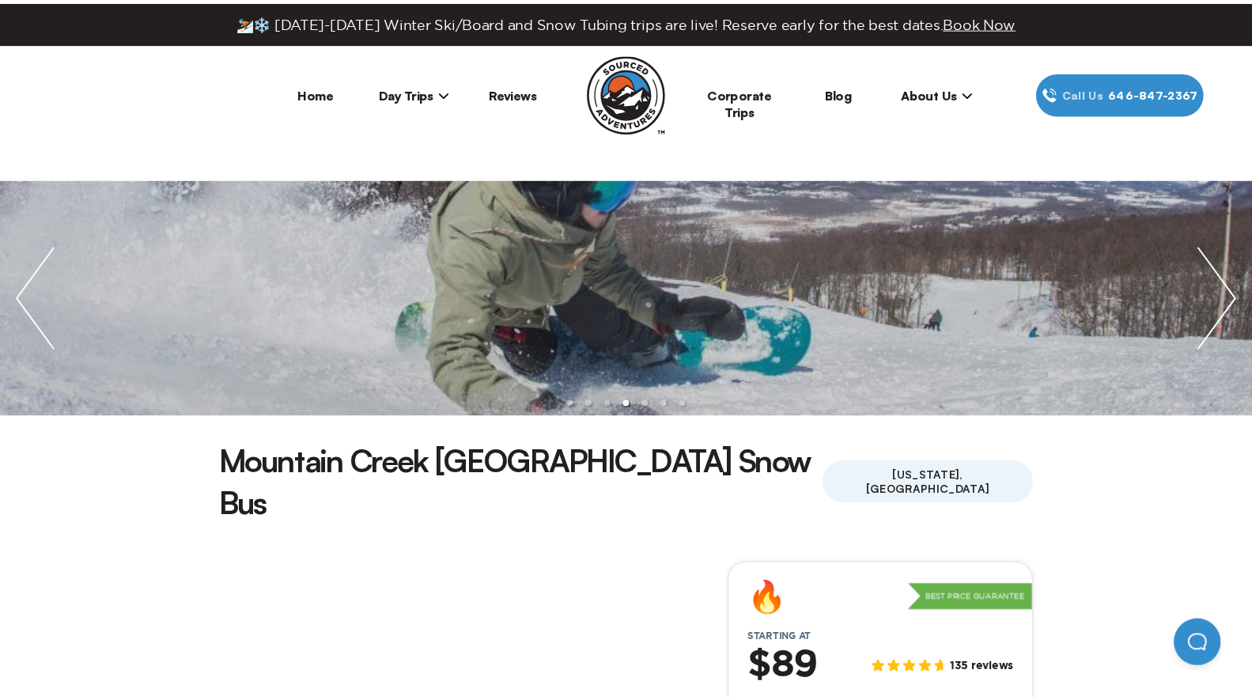
scroll to position [612, 0]
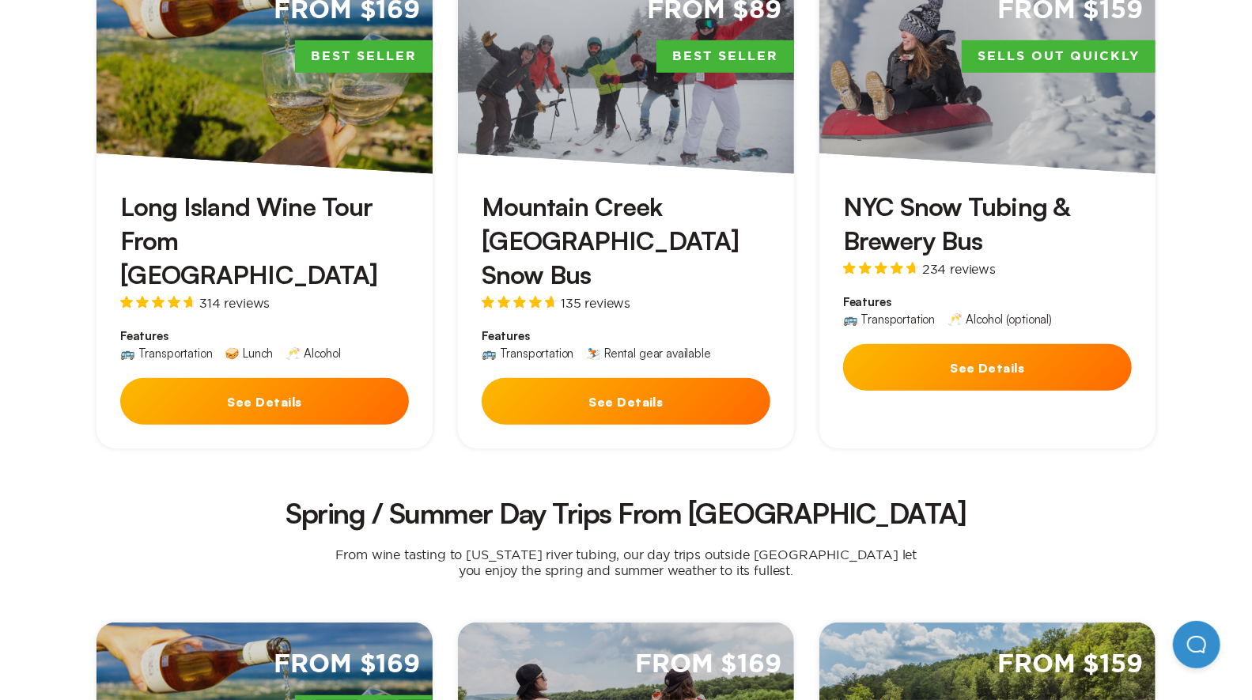
click at [934, 209] on h3 "NYC Snow Tubing & Brewery Bus" at bounding box center [987, 224] width 289 height 68
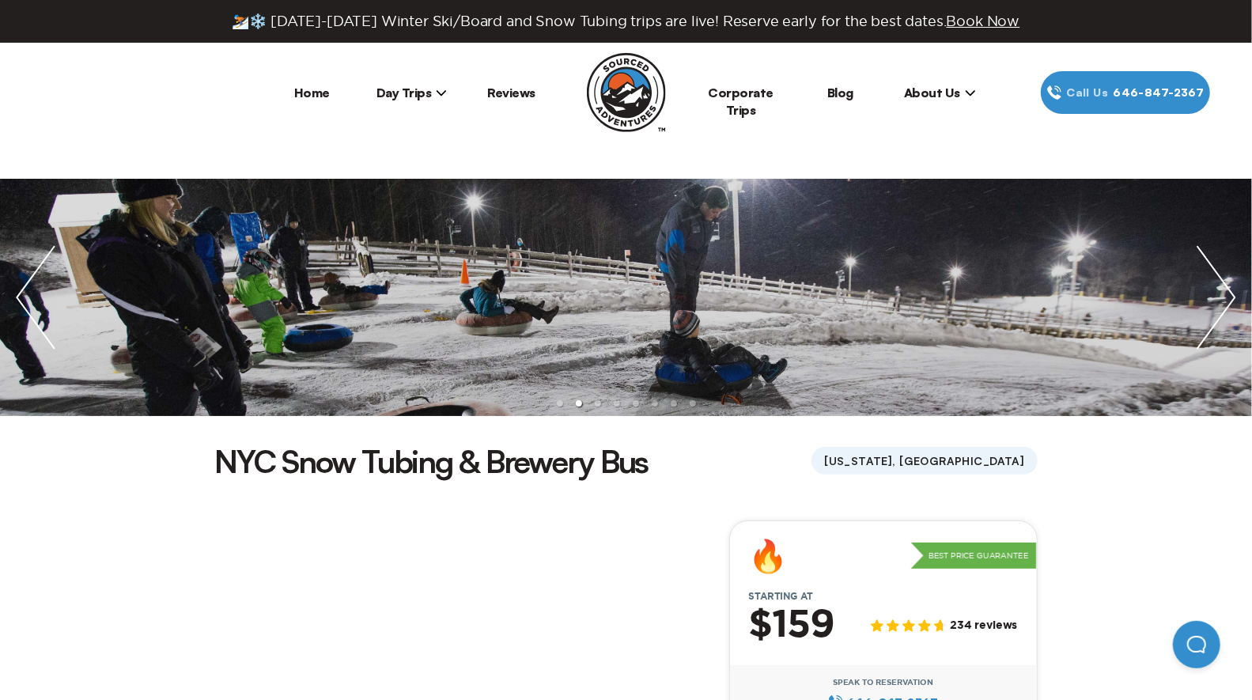
scroll to position [612, 0]
